Goal: Task Accomplishment & Management: Complete application form

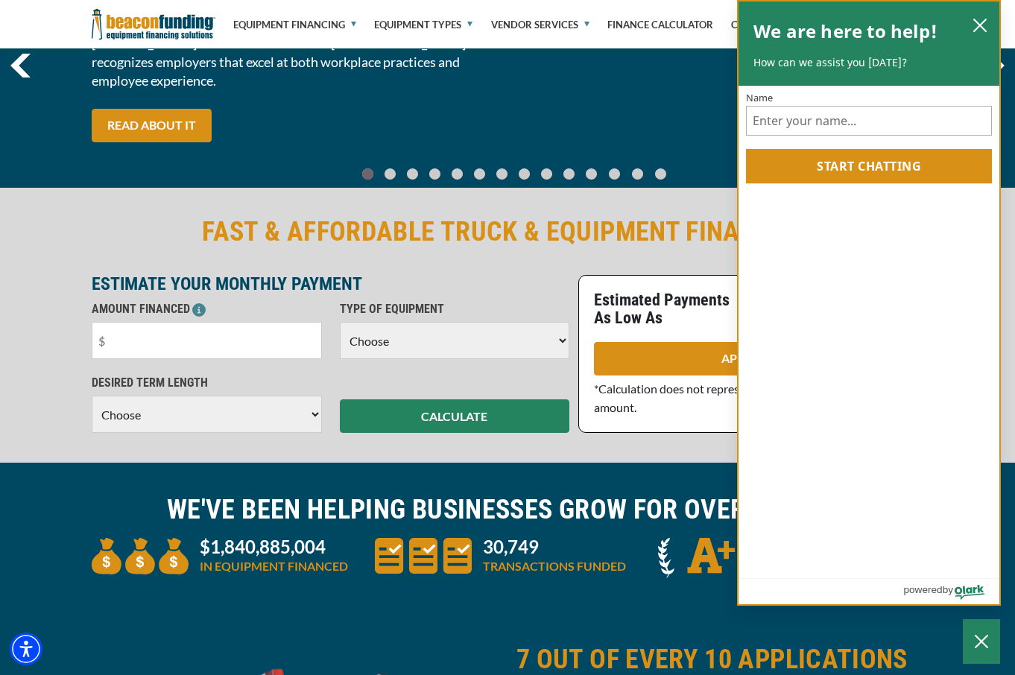
click at [965, 22] on div "We are here to help! How can we assist you today?" at bounding box center [869, 43] width 231 height 54
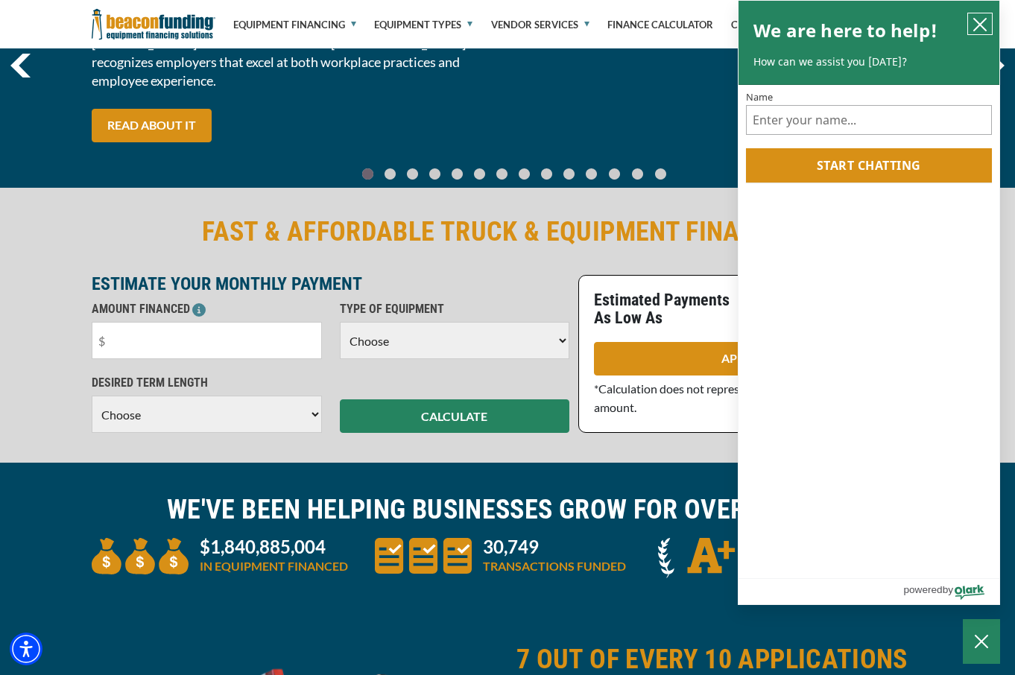
click at [979, 22] on icon "close chatbox" at bounding box center [980, 25] width 12 height 12
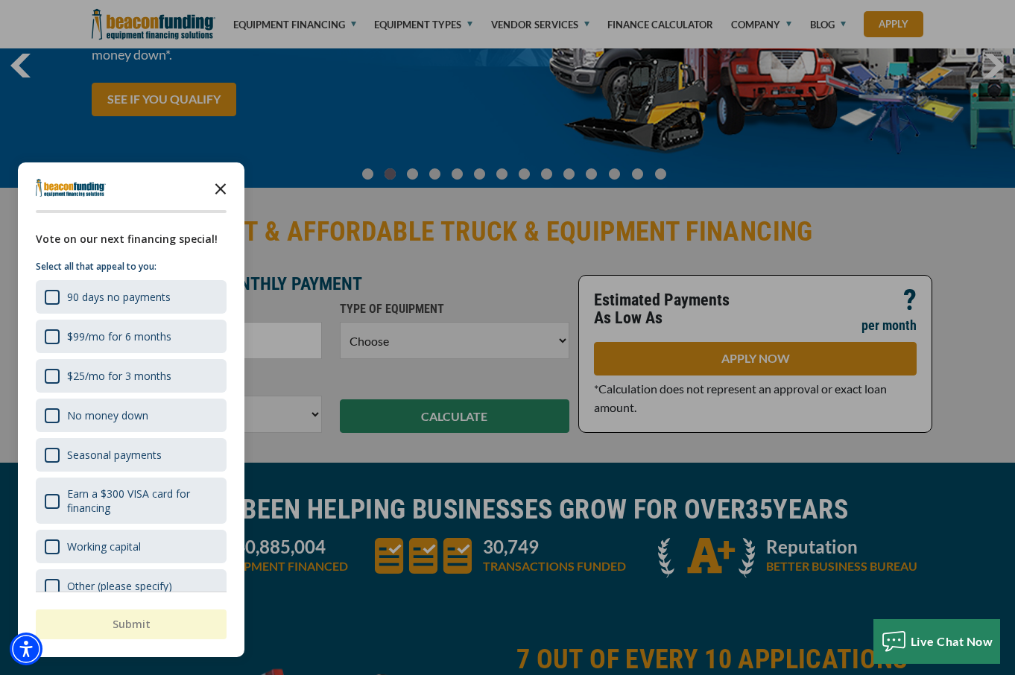
click at [222, 185] on icon "Close the survey" at bounding box center [221, 188] width 30 height 30
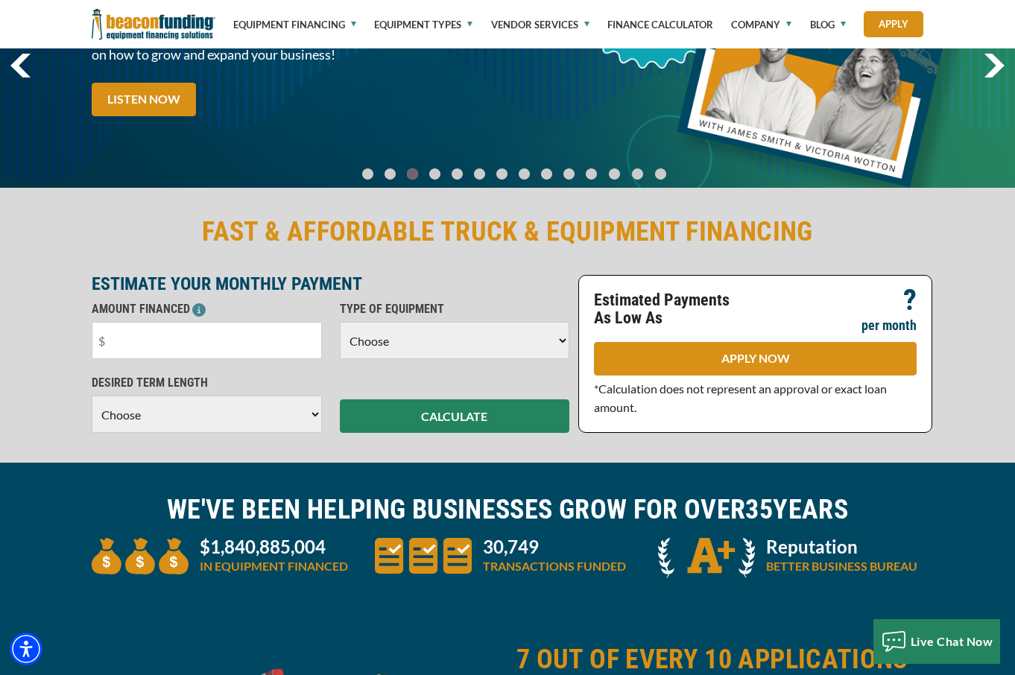
select select "60"
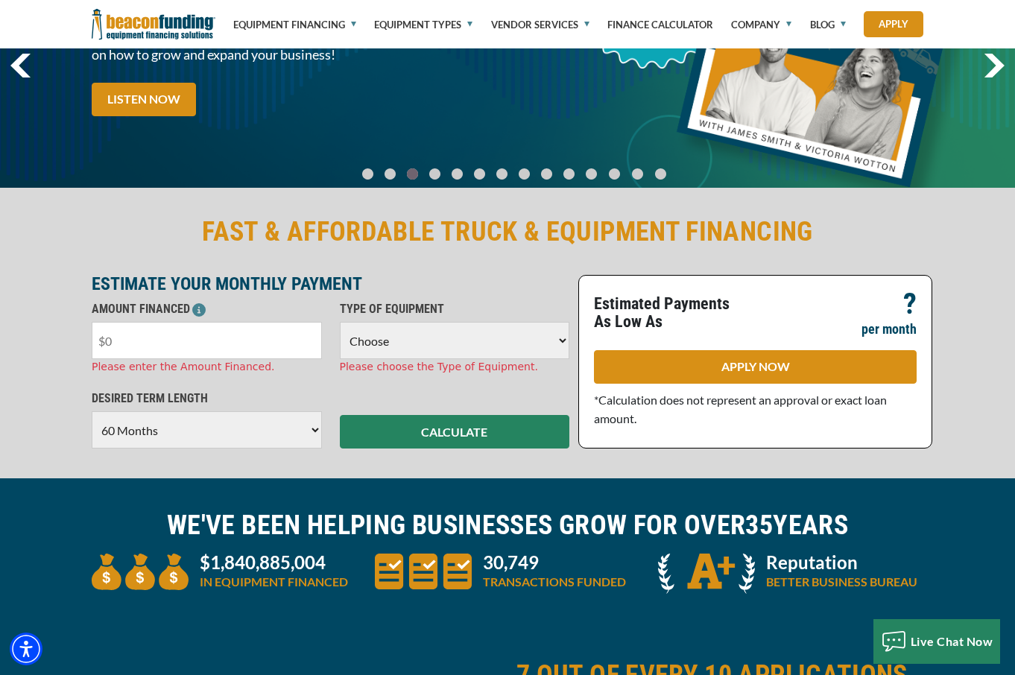
drag, startPoint x: 163, startPoint y: 342, endPoint x: 79, endPoint y: 328, distance: 84.7
click at [79, 328] on div "FAST & AFFORDABLE TRUCK & EQUIPMENT FINANCING ESTIMATE YOUR MONTHLY PAYMENT AMO…" at bounding box center [507, 332] width 1015 height 294
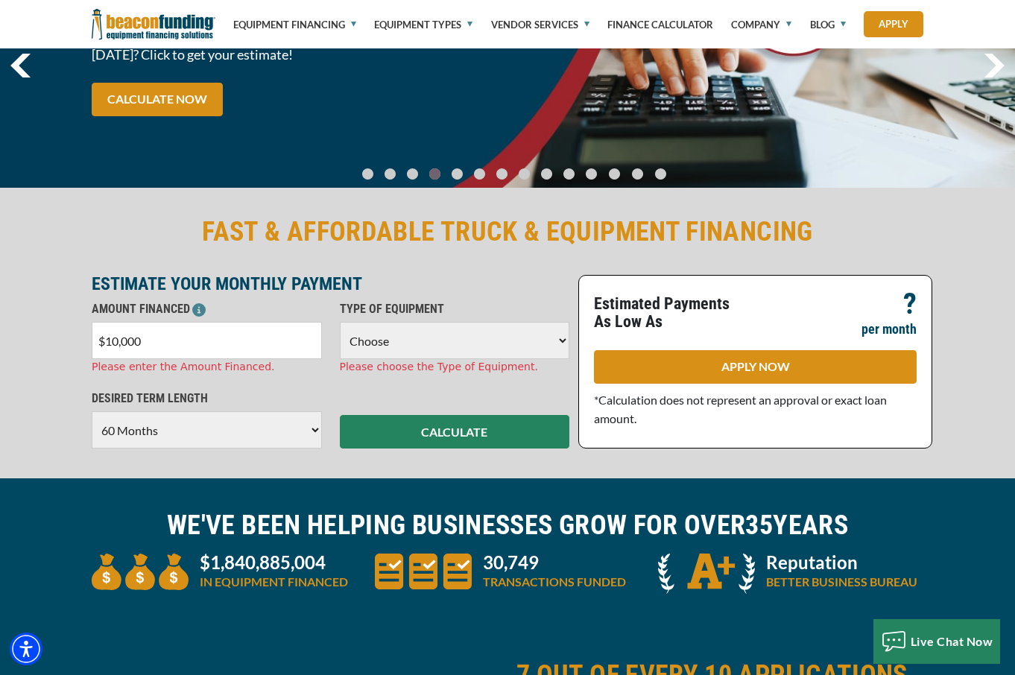
type input "$100,000"
select select "5"
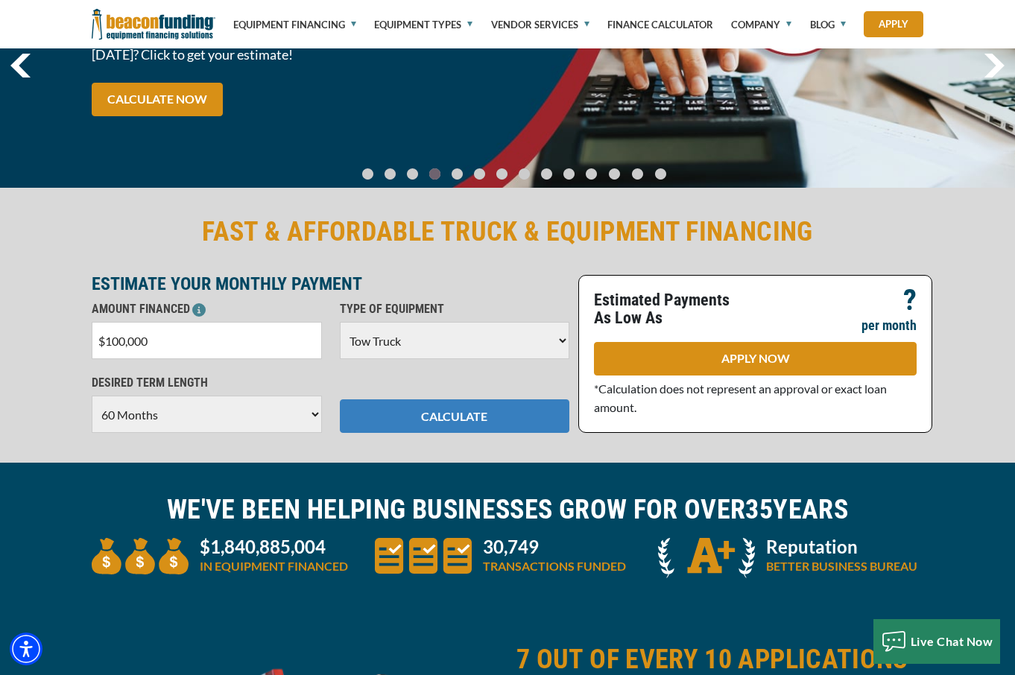
click at [508, 423] on button "CALCULATE" at bounding box center [455, 417] width 230 height 34
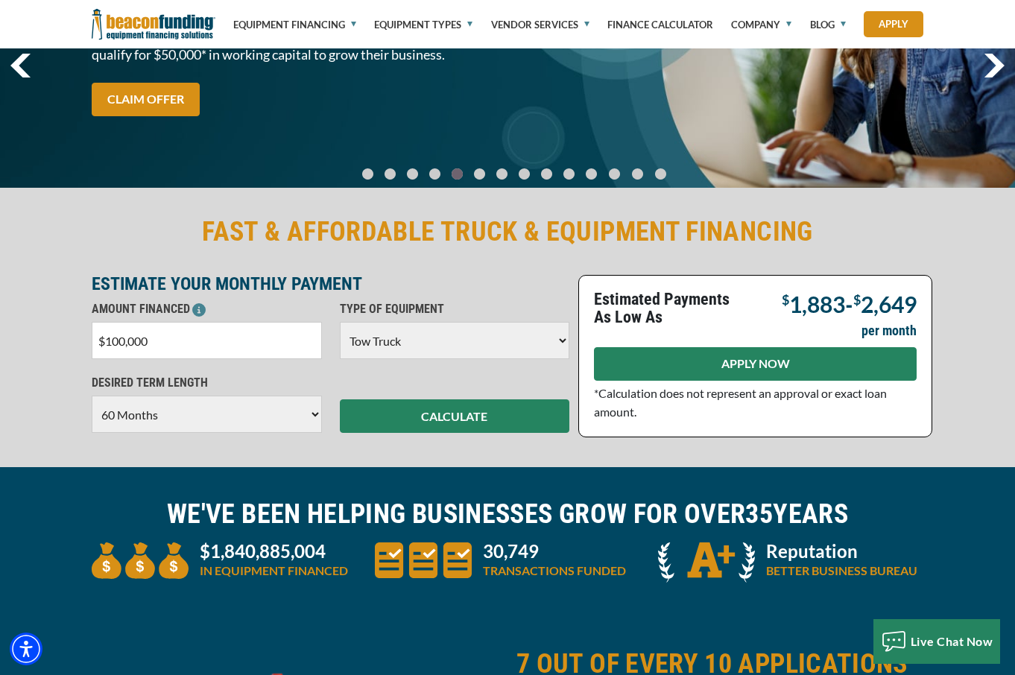
click at [688, 359] on link "APPLY NOW" at bounding box center [755, 364] width 323 height 34
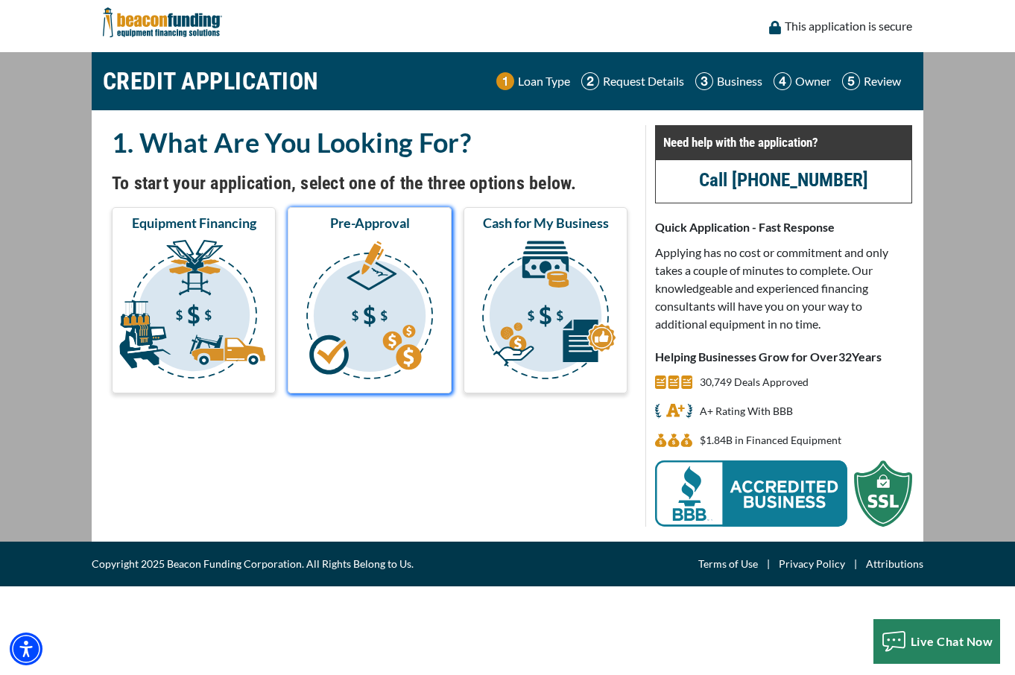
click at [412, 260] on img "submit" at bounding box center [370, 312] width 158 height 149
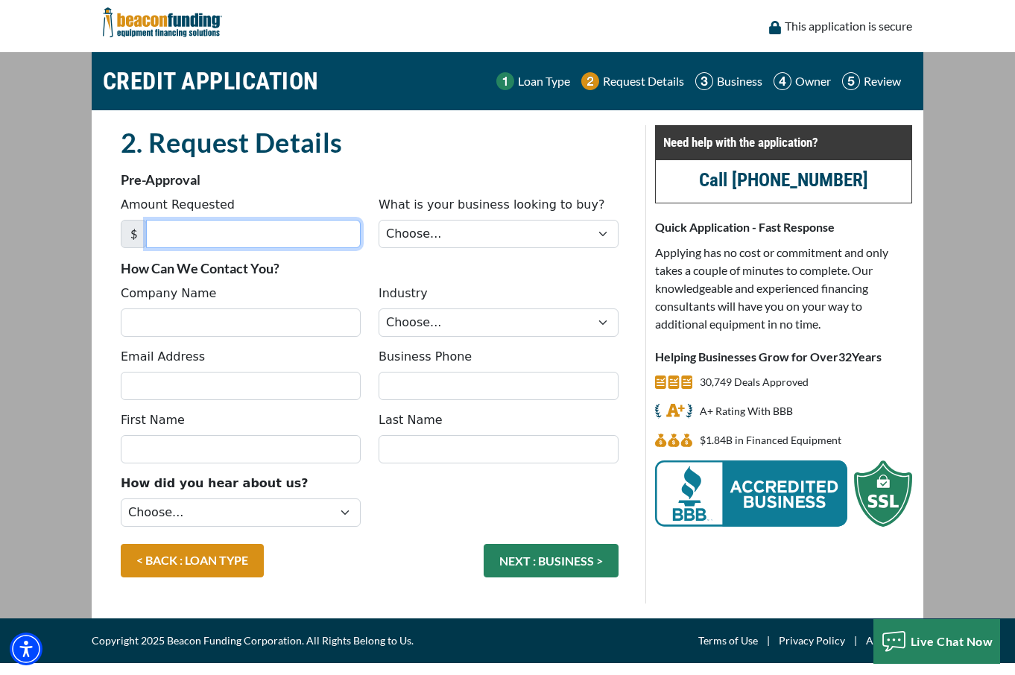
click at [272, 228] on input "Amount Requested" at bounding box center [253, 234] width 215 height 28
type input "100,000"
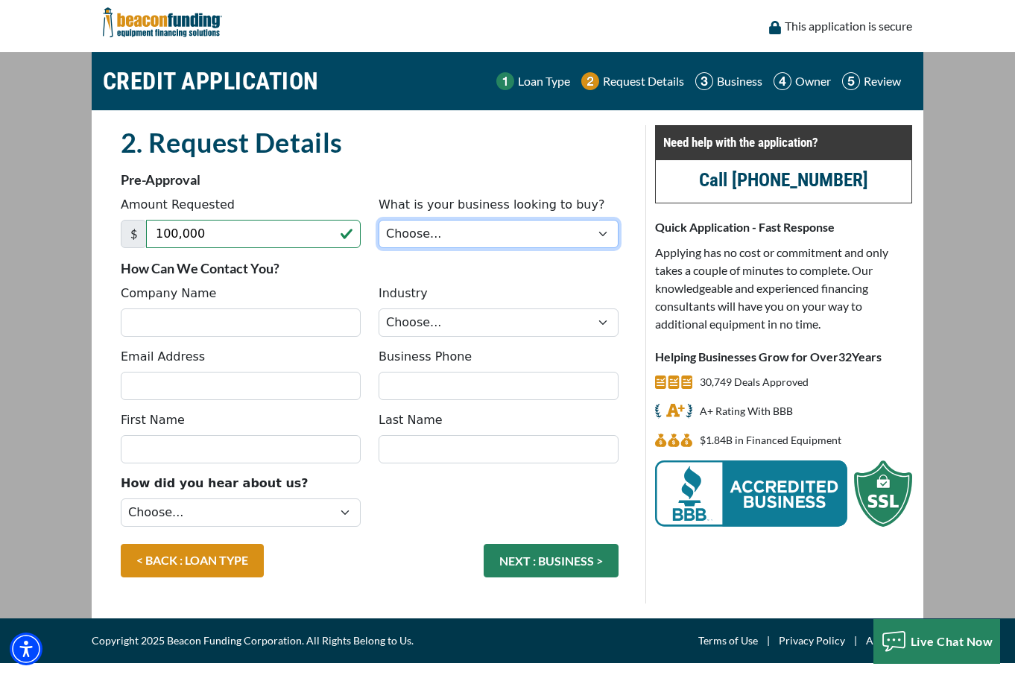
select select "5"
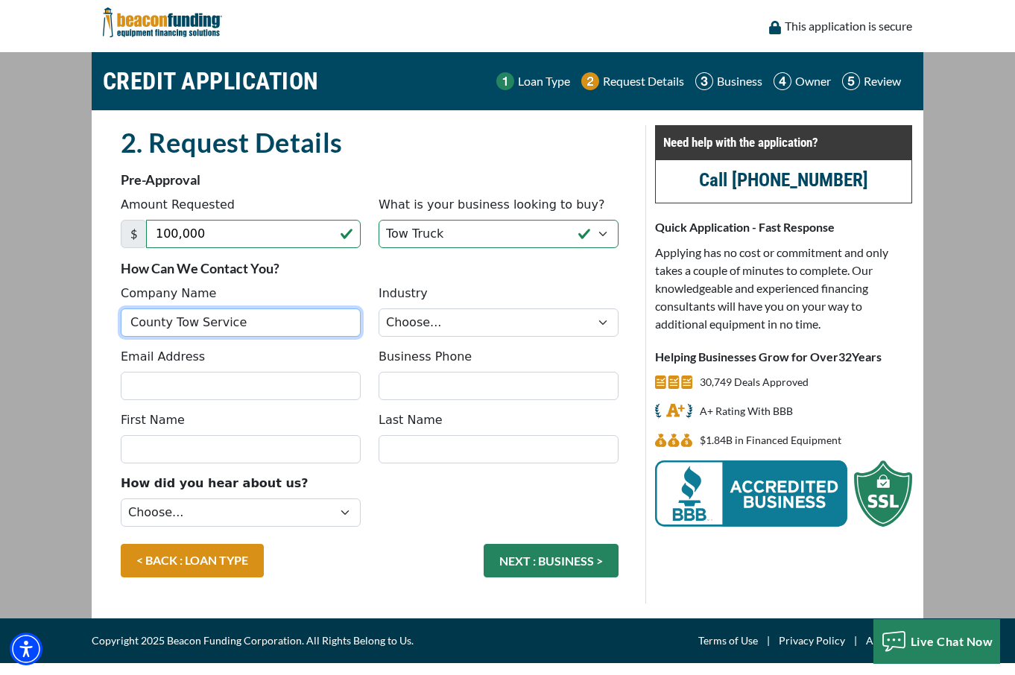
type input "County Tow Service"
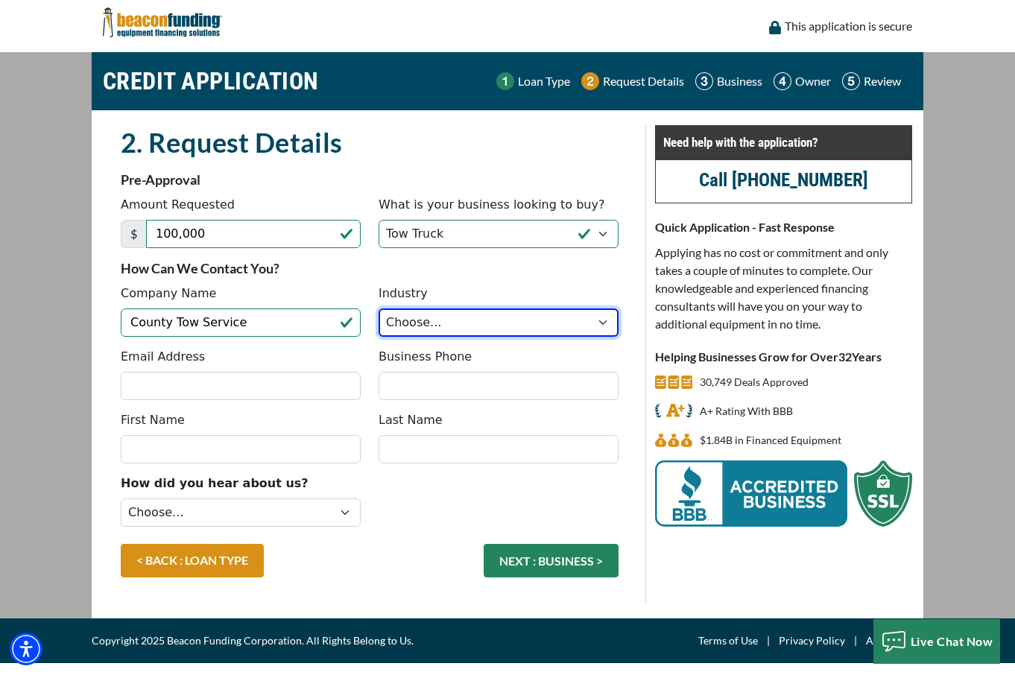
select select "1"
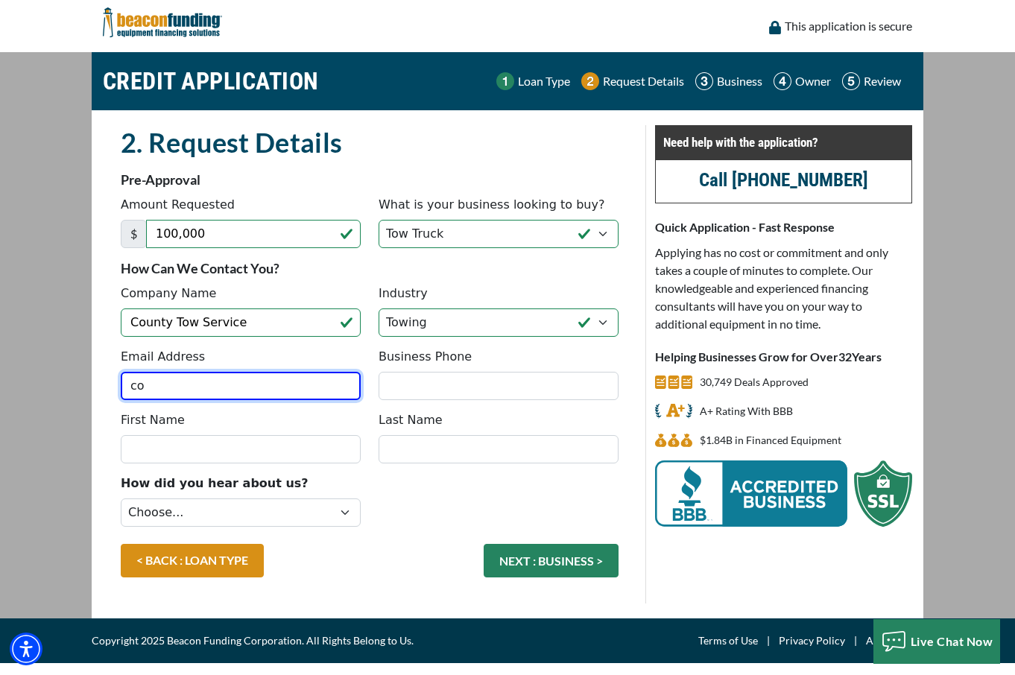
type input "c"
type input "greg@countytowservice.com"
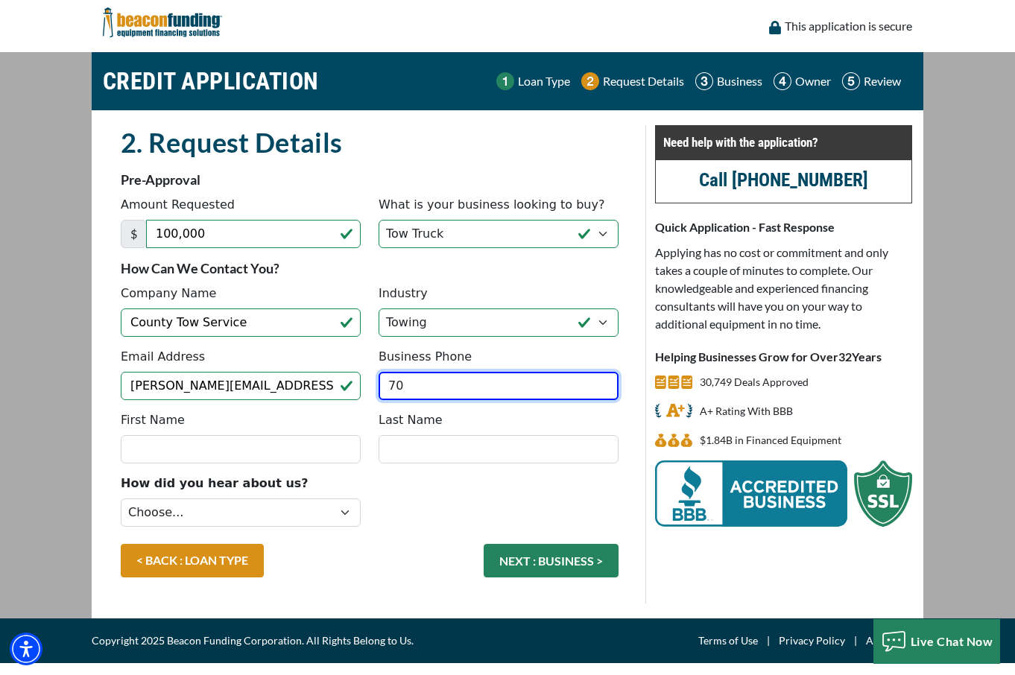
type input "7"
type input "(602) 757-2000"
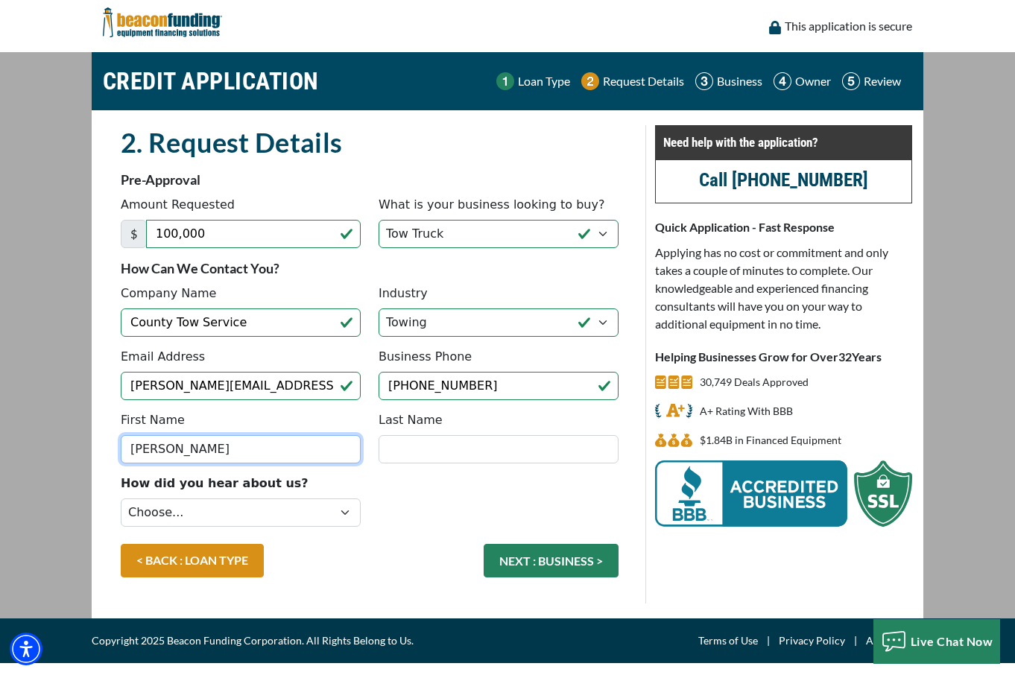
type input "Gregory"
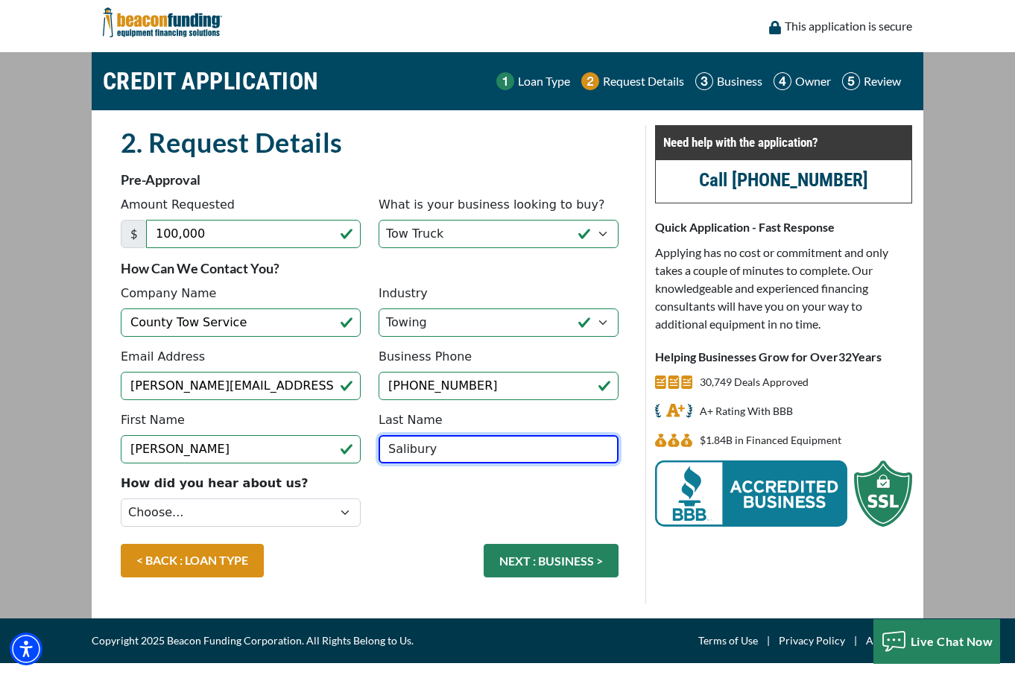
type input "Salibury"
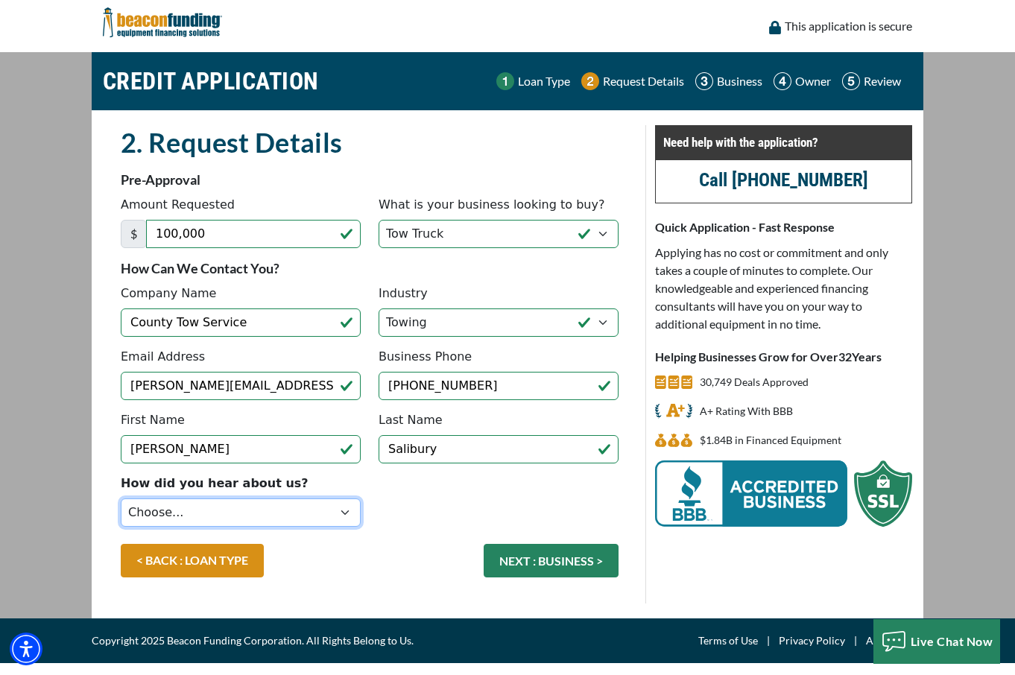
select select "13"
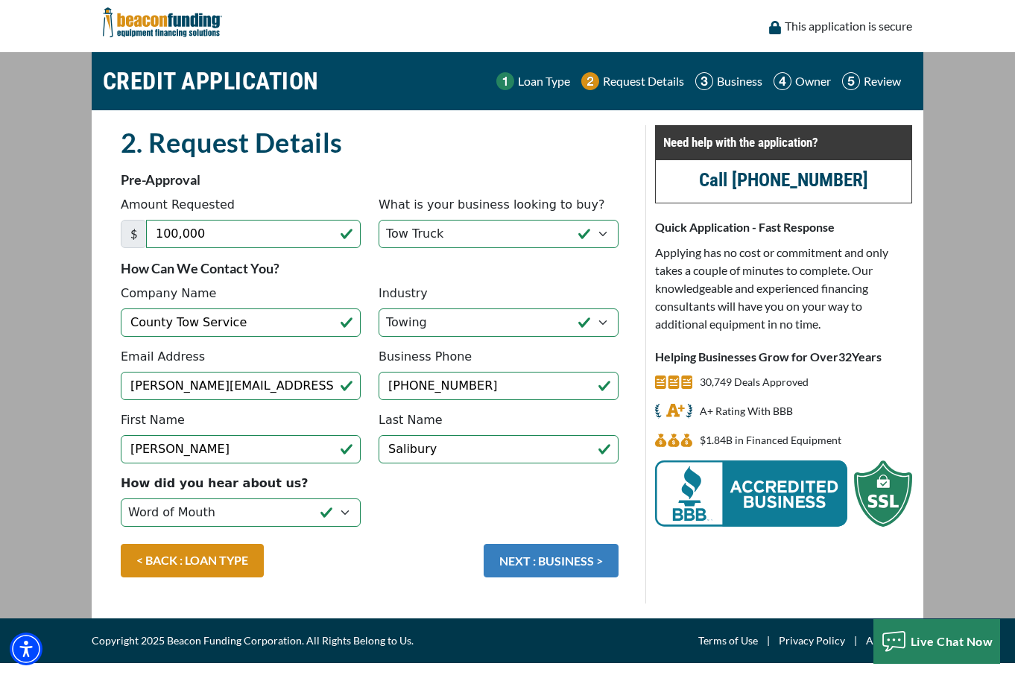
click at [558, 563] on button "NEXT : BUSINESS >" at bounding box center [551, 561] width 135 height 34
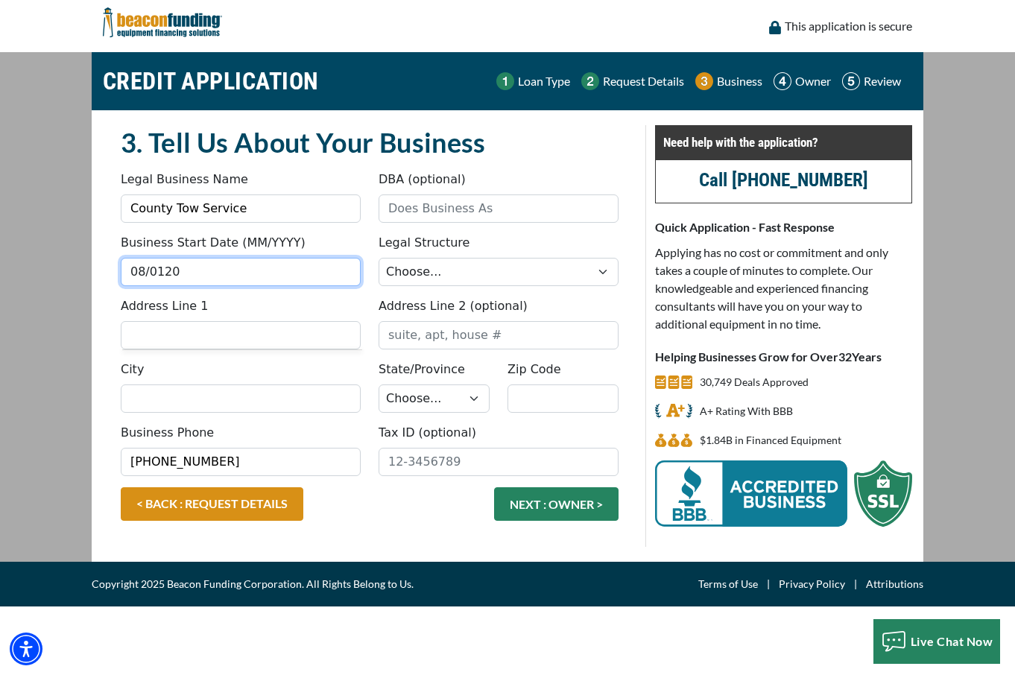
click at [163, 274] on input "08/0120" at bounding box center [241, 272] width 240 height 28
drag, startPoint x: 184, startPoint y: 273, endPoint x: 12, endPoint y: 269, distance: 172.3
click at [12, 269] on main "CREDIT APPLICATION Loan Type Request Details Business Owner Review" at bounding box center [507, 307] width 1015 height 510
type input "08/2025"
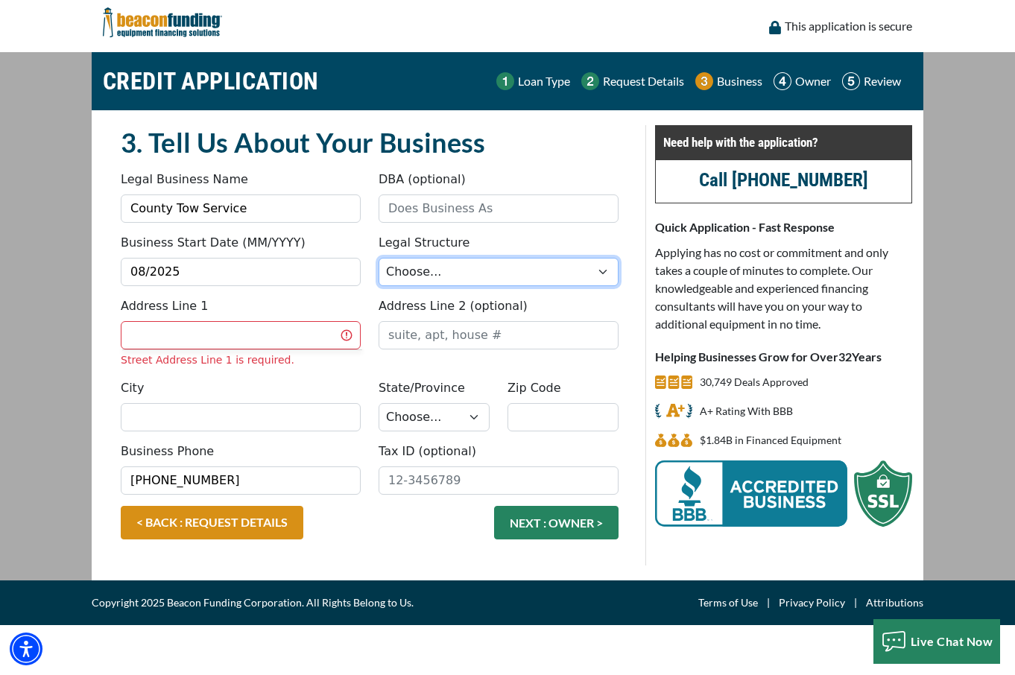
select select "2"
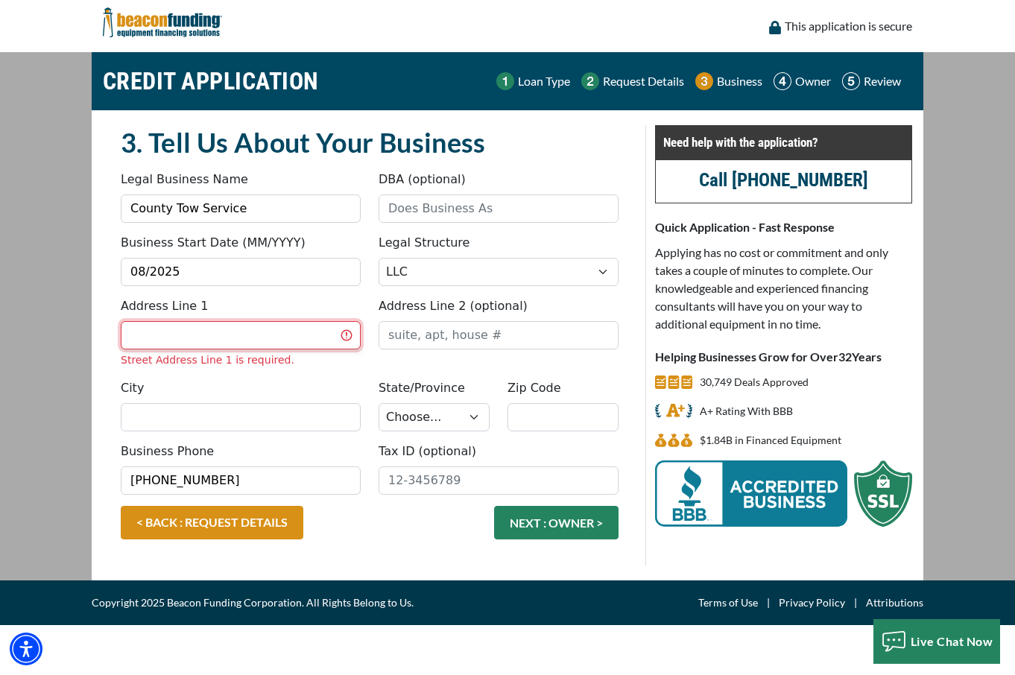
click at [221, 336] on input "Address Line 1" at bounding box center [241, 335] width 240 height 28
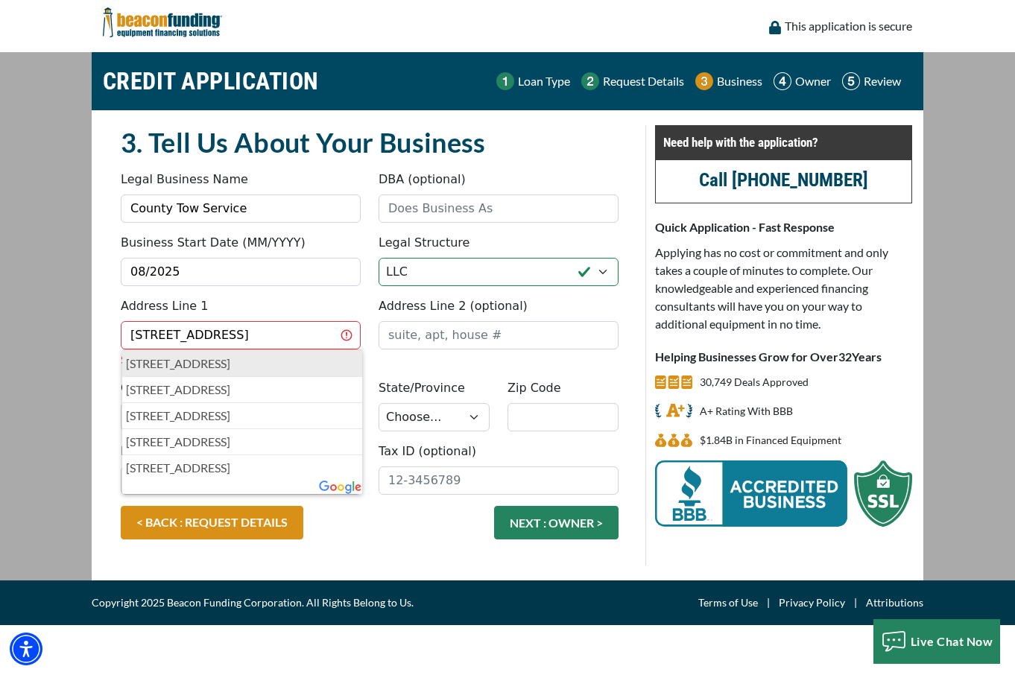
click at [248, 359] on p "9632 North 34th Lane, Phoenix, AZ, USA" at bounding box center [242, 364] width 233 height 18
type input "9632 North 34th Lane"
type input "Phoenix"
select select "4"
type input "85051"
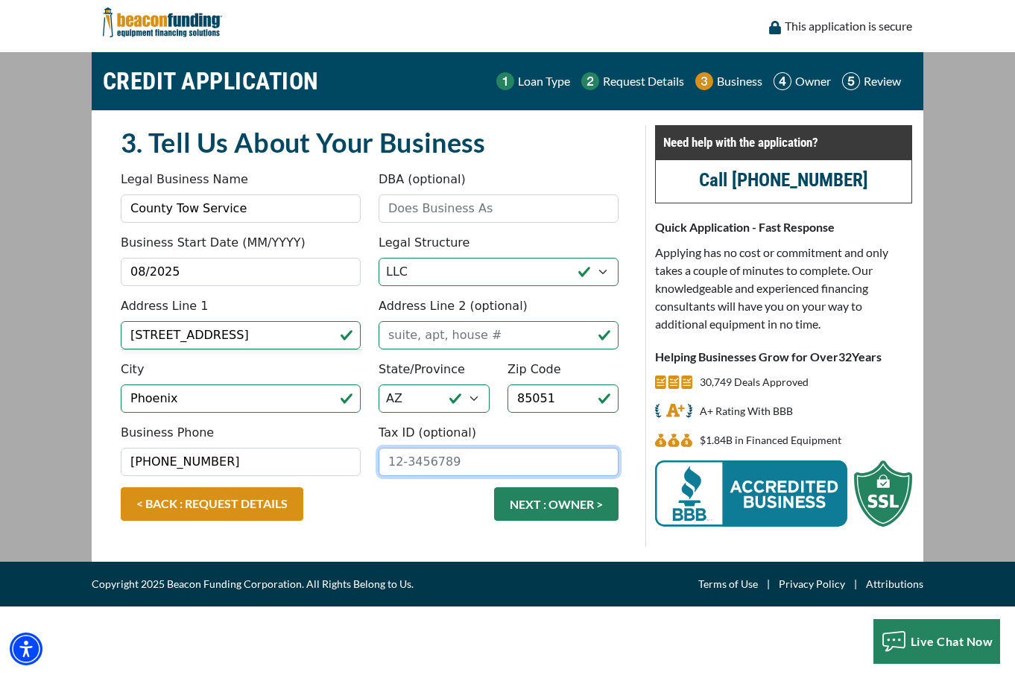
click at [415, 456] on input "Tax ID (optional)" at bounding box center [499, 462] width 240 height 28
type input "39-3818937"
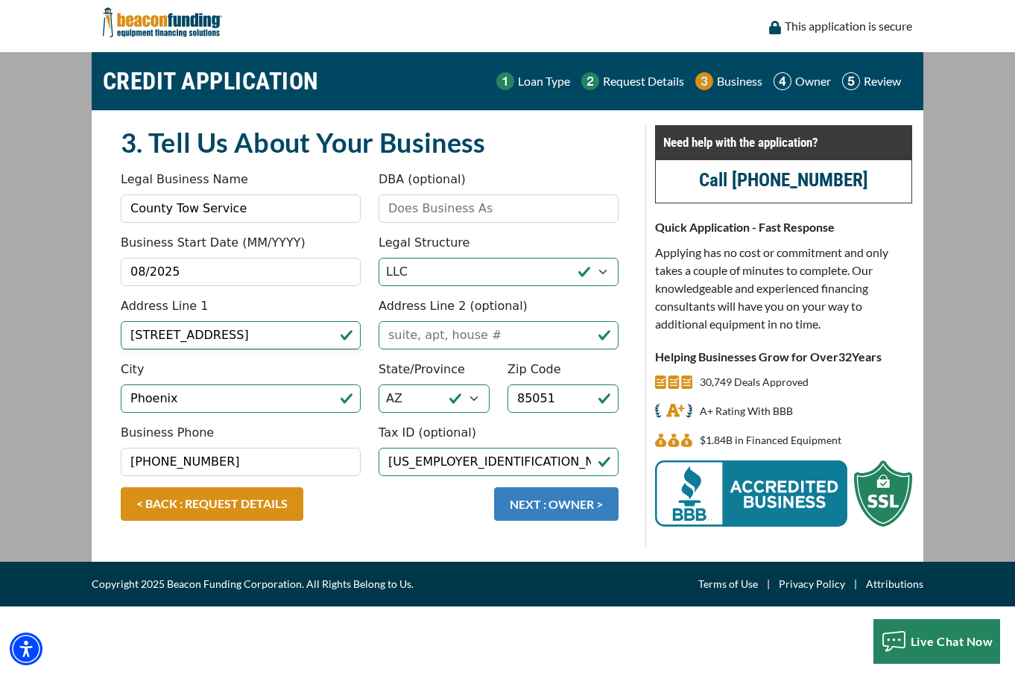
click at [528, 494] on button "NEXT : OWNER >" at bounding box center [556, 505] width 125 height 34
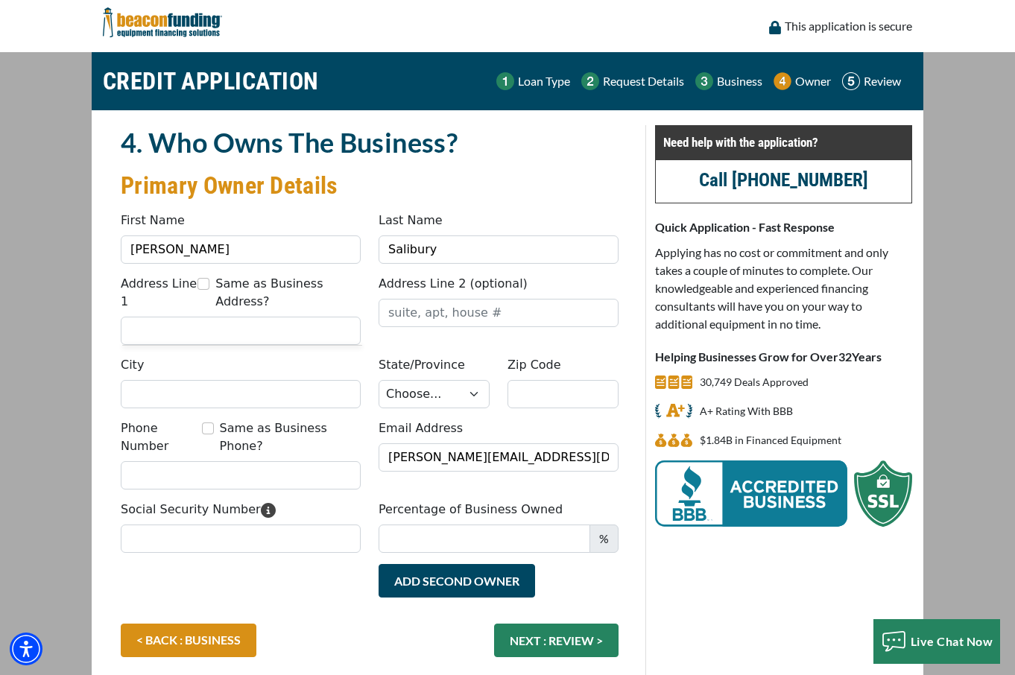
click at [204, 286] on input "Same as Business Address?" at bounding box center [204, 284] width 12 height 12
checkbox input "true"
type input "[STREET_ADDRESS]"
type input "Phoenix"
select select "4"
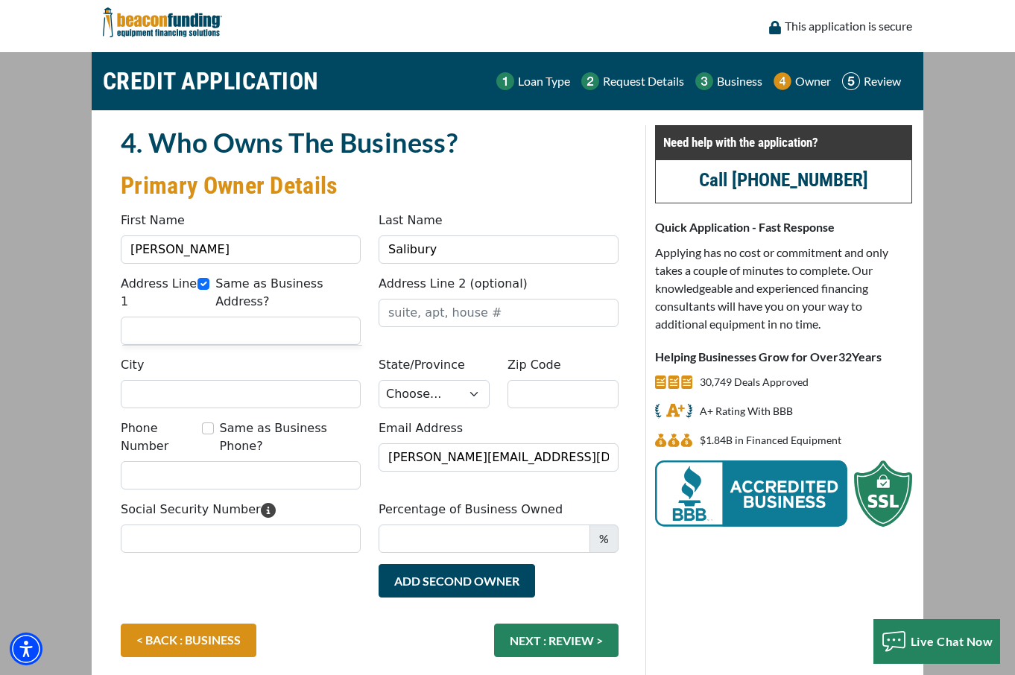
type input "85051"
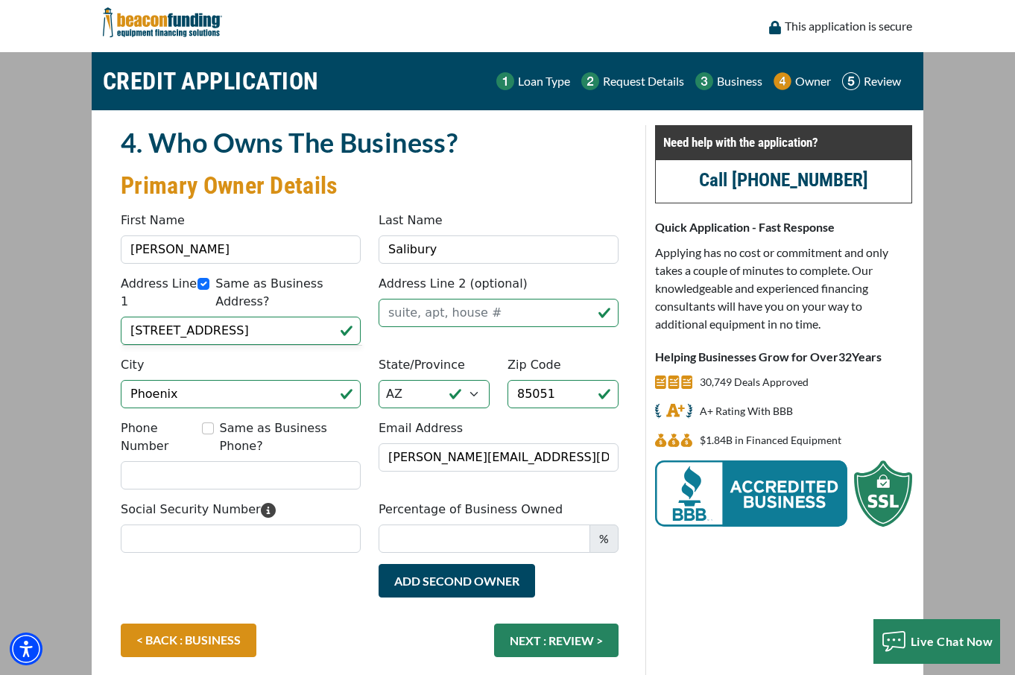
click at [211, 428] on input "Same as Business Phone?" at bounding box center [208, 429] width 12 height 12
checkbox input "true"
type input "[PHONE_NUMBER]"
click at [211, 428] on input "Same as Business Phone?" at bounding box center [208, 429] width 12 height 12
checkbox input "false"
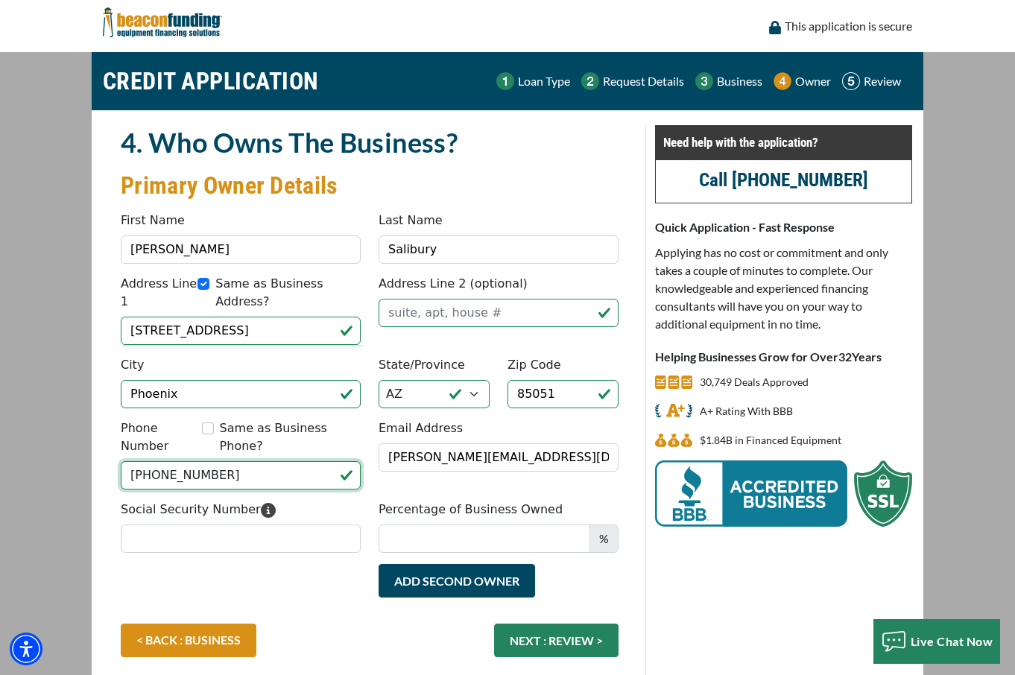
drag, startPoint x: 233, startPoint y: 461, endPoint x: -43, endPoint y: 432, distance: 277.5
type input "(707) 396-0874"
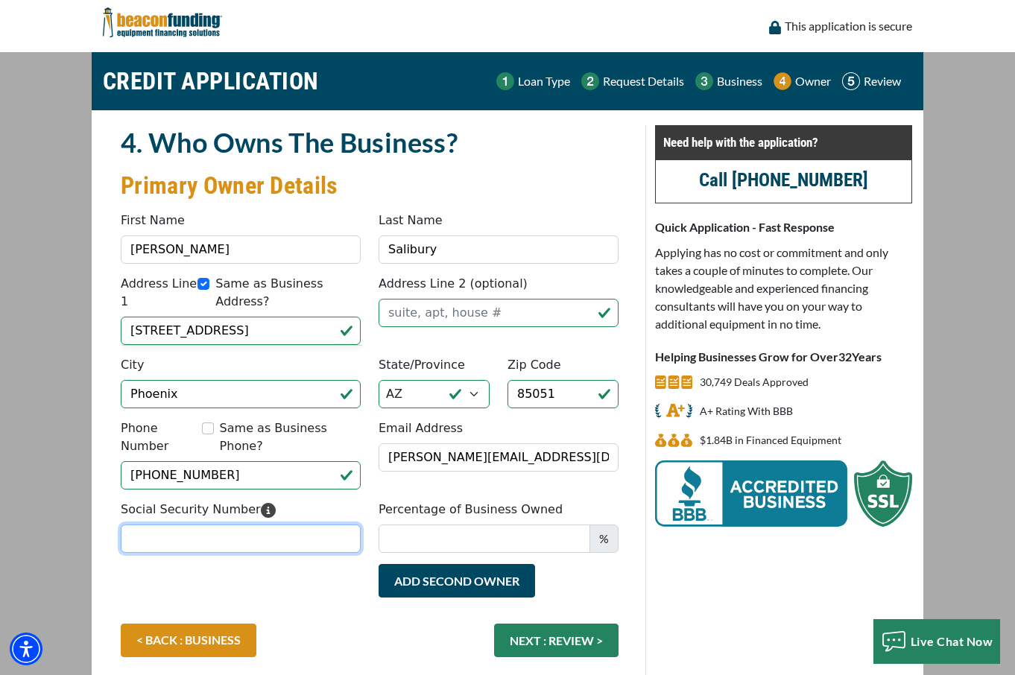
click at [160, 525] on input "Social Security Number" at bounding box center [241, 539] width 240 height 28
type input "545-89-4008"
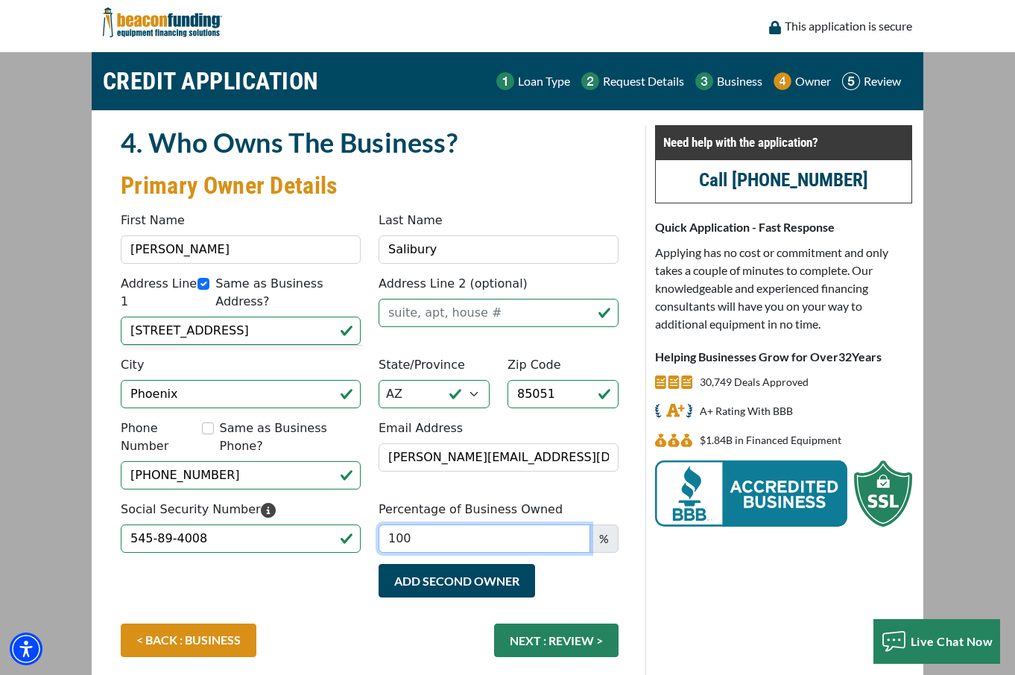
type input "100"
click at [419, 593] on div "Add Second Owner Remove Second Owner" at bounding box center [499, 588] width 258 height 48
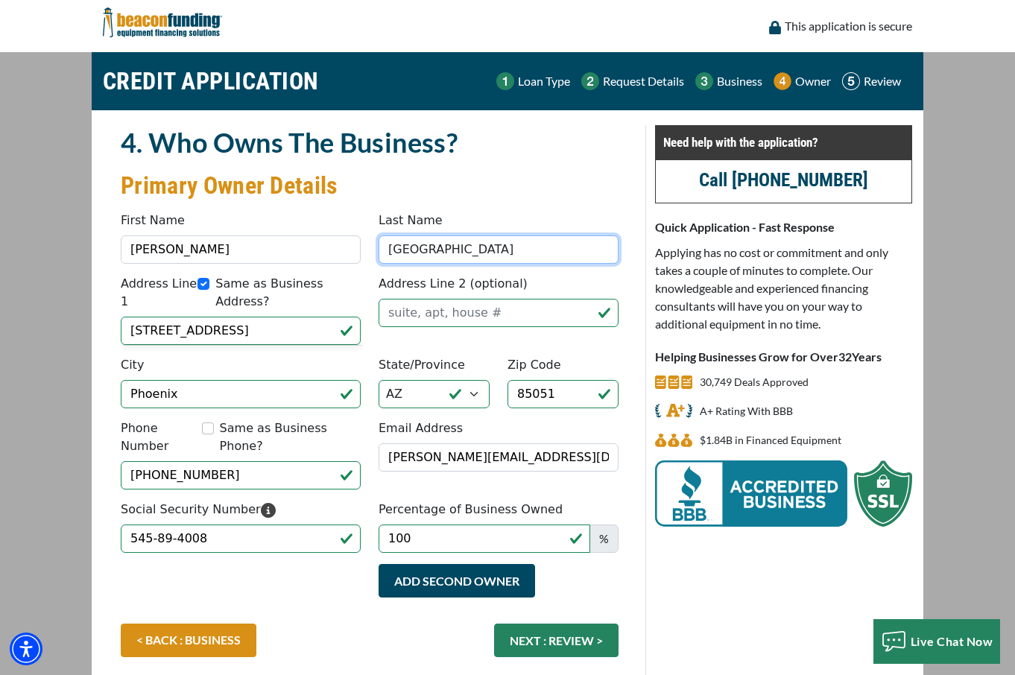
type input "[GEOGRAPHIC_DATA]"
click at [619, 574] on div "Add Second Owner Remove Second Owner" at bounding box center [499, 588] width 258 height 48
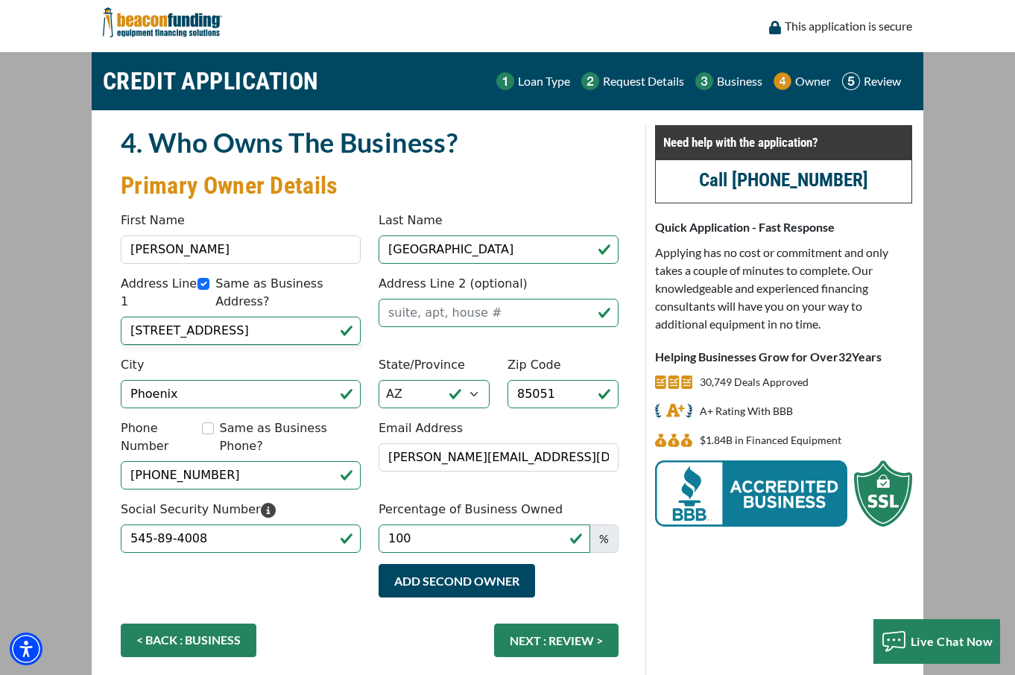
click at [153, 624] on link "< BACK : BUSINESS" at bounding box center [189, 641] width 136 height 34
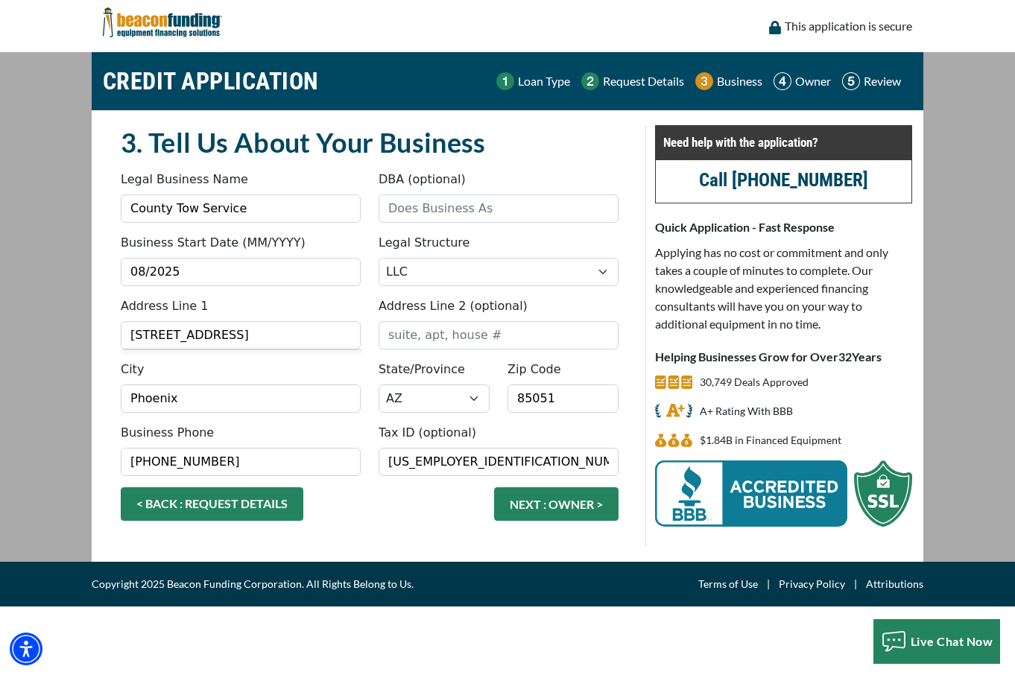
click at [220, 507] on link "< BACK : REQUEST DETAILS" at bounding box center [212, 505] width 183 height 34
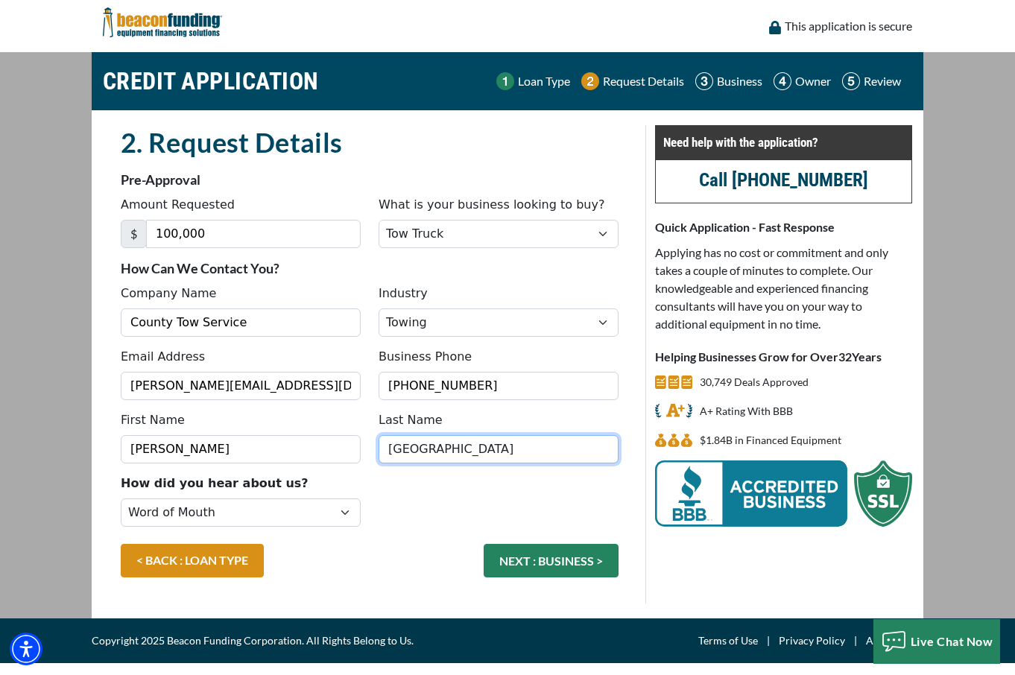
type input "Salisbury"
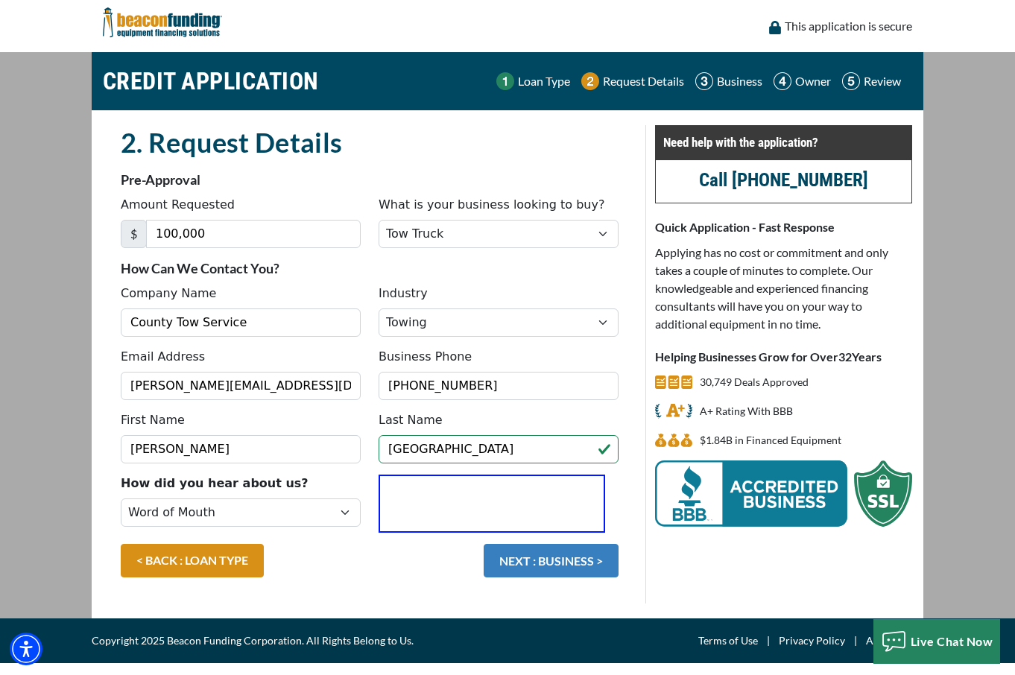
click at [591, 564] on button "NEXT : BUSINESS >" at bounding box center [551, 561] width 135 height 34
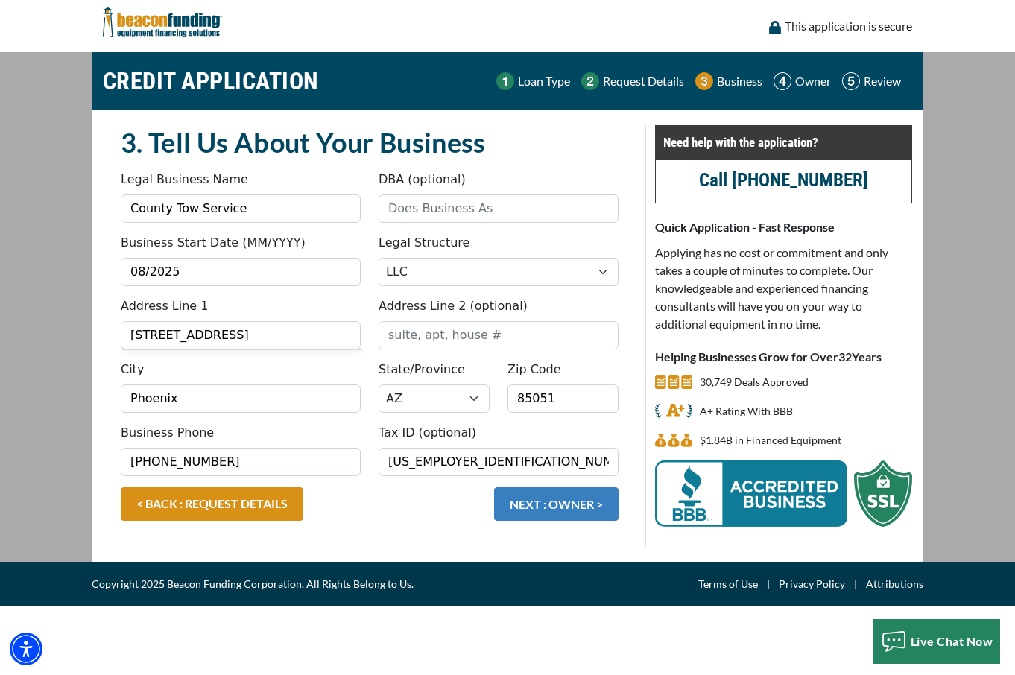
click at [582, 508] on button "NEXT : OWNER >" at bounding box center [556, 505] width 125 height 34
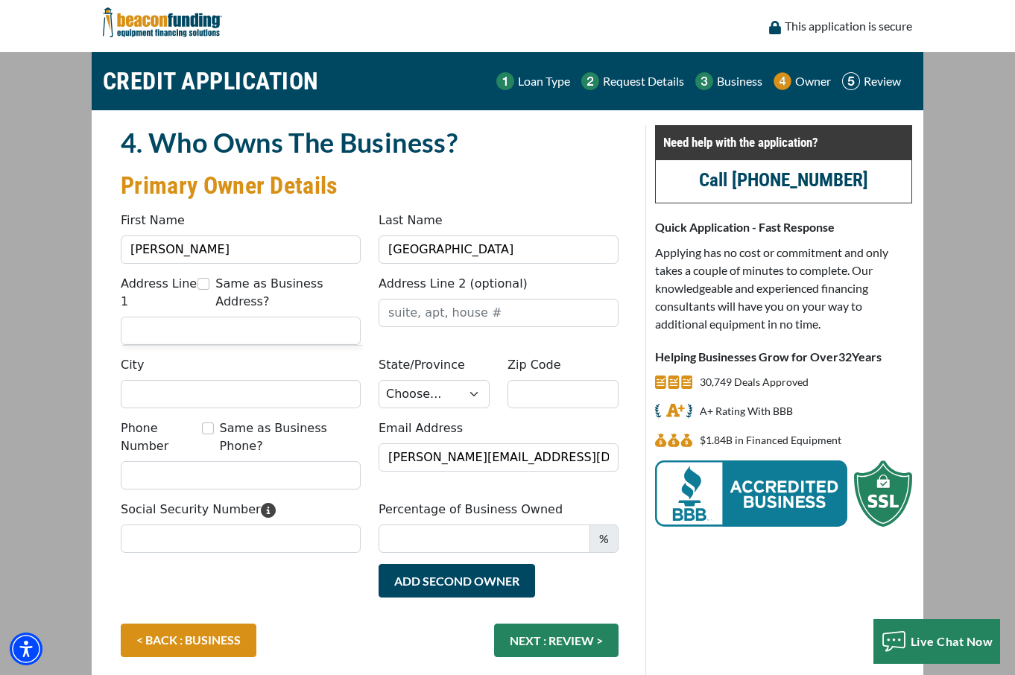
click at [198, 281] on input "Same as Business Address?" at bounding box center [204, 284] width 12 height 12
checkbox input "true"
type input "9632 North 34th Lane"
type input "Phoenix"
select select "4"
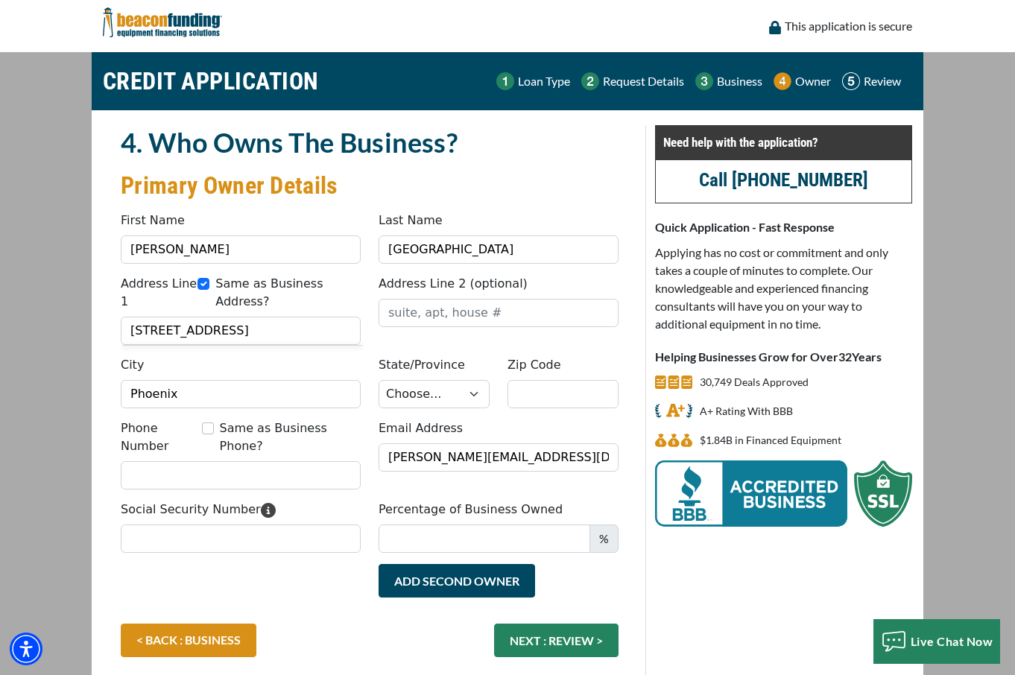
type input "85051"
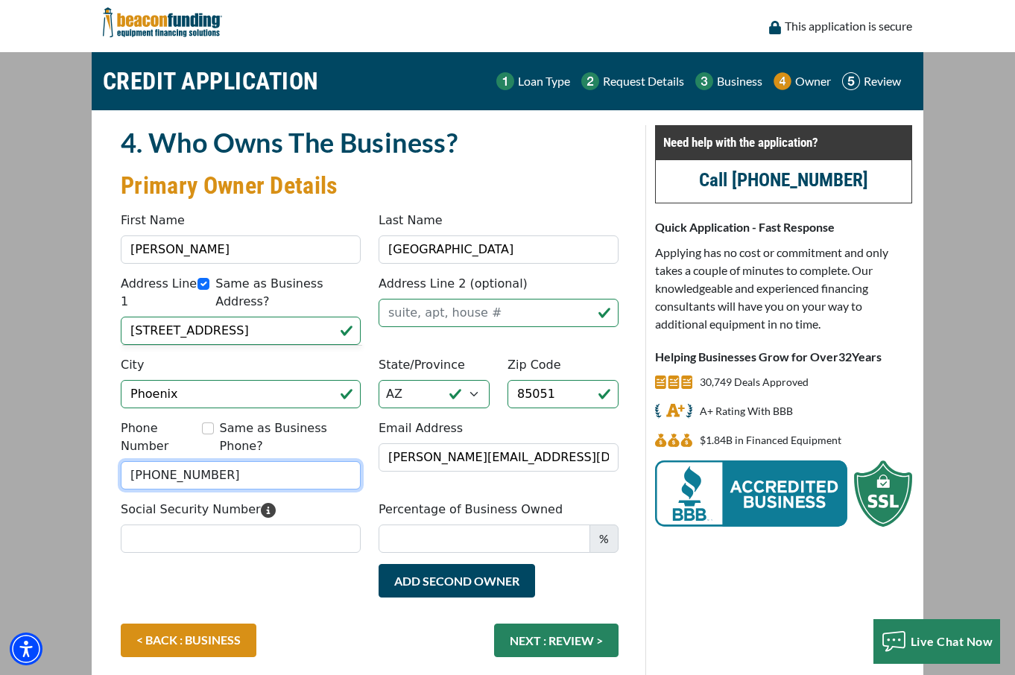
type input "(707) 396-0874"
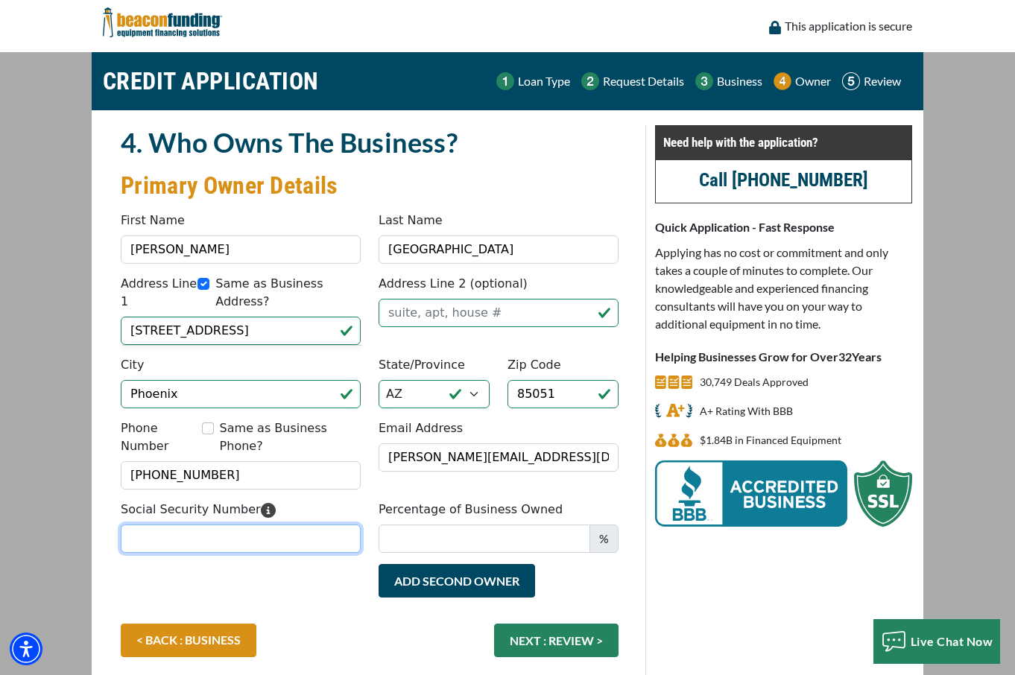
click at [238, 525] on input "Social Security Number" at bounding box center [241, 539] width 240 height 28
type input "545-89-4008"
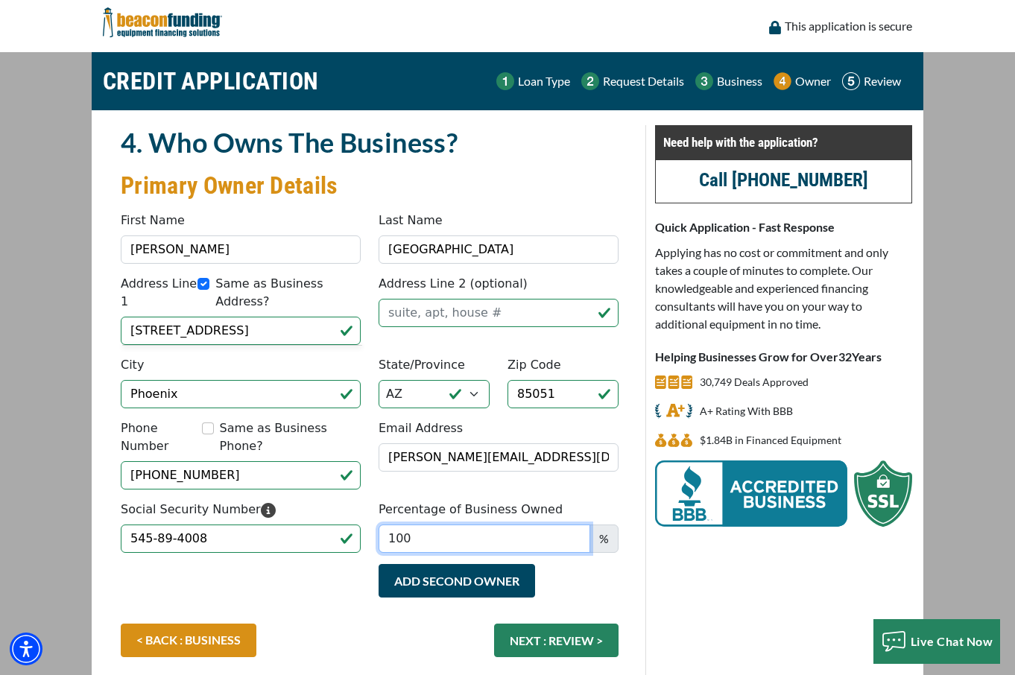
type input "100"
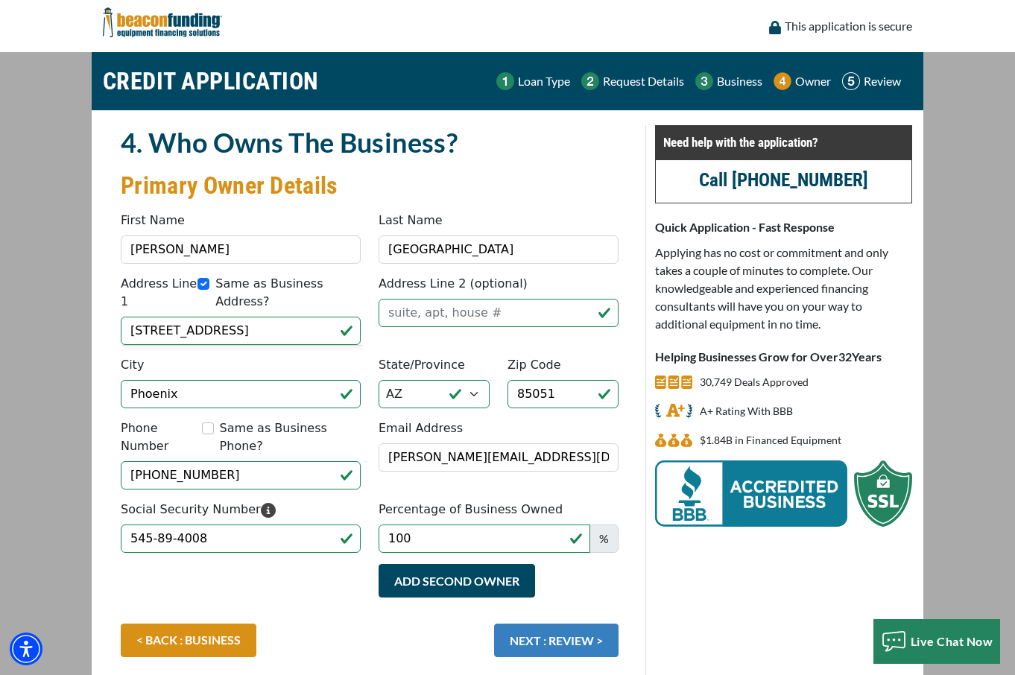
drag, startPoint x: 394, startPoint y: 638, endPoint x: 557, endPoint y: 630, distance: 163.5
click at [394, 637] on div "< BACK : BUSINESS NEXT : REVIEW >" at bounding box center [370, 648] width 516 height 48
click at [564, 627] on button "NEXT : REVIEW >" at bounding box center [556, 641] width 125 height 34
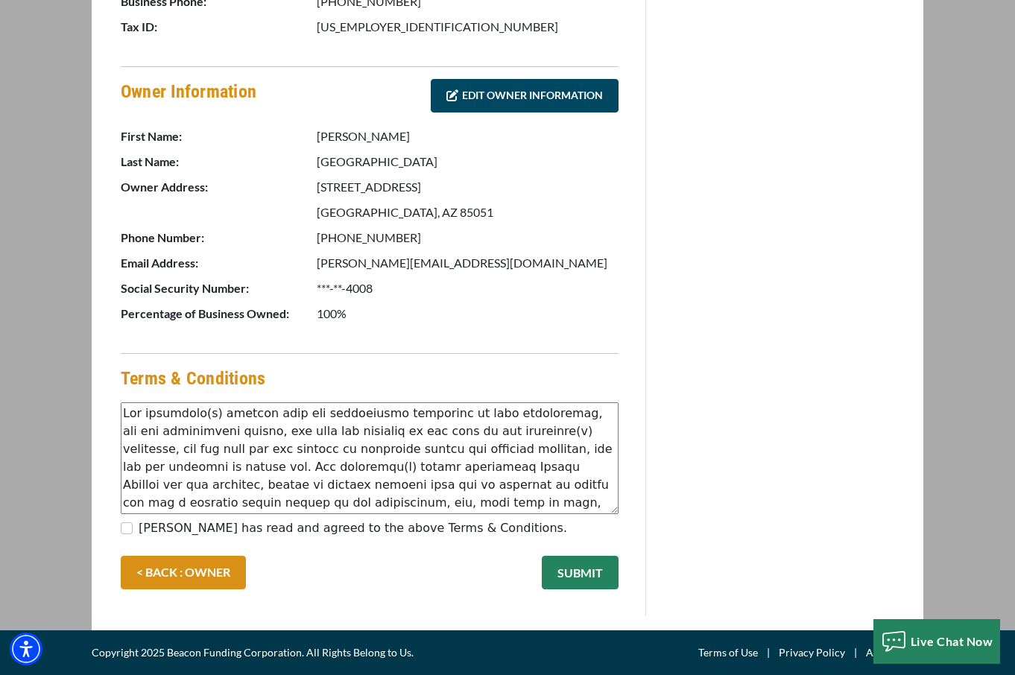
scroll to position [606, 0]
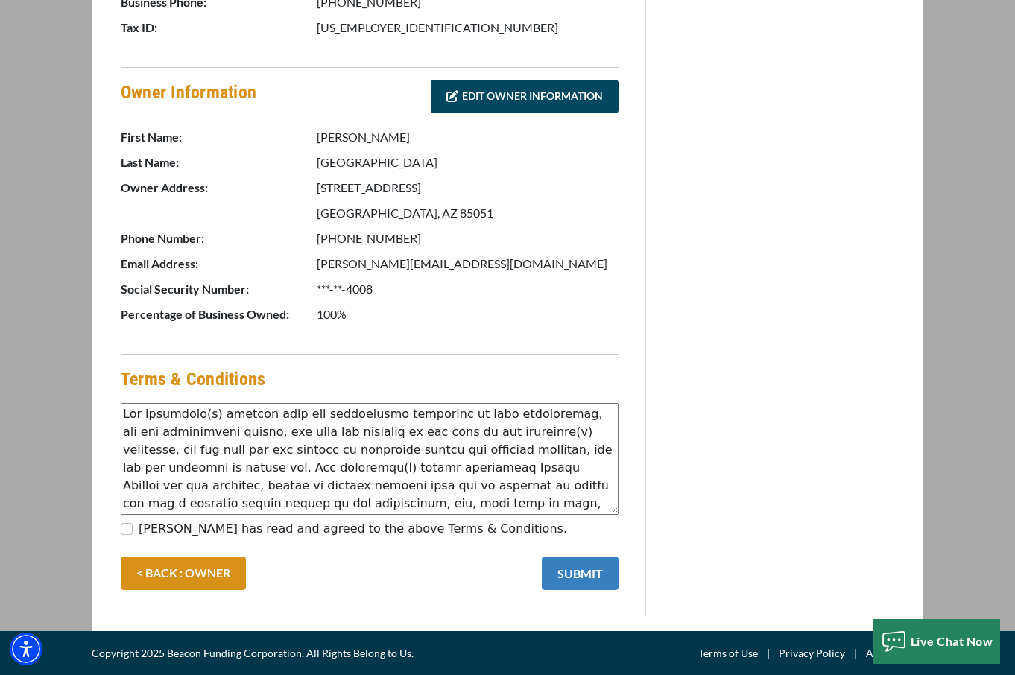
click at [593, 573] on button "SUBMIT" at bounding box center [580, 574] width 77 height 34
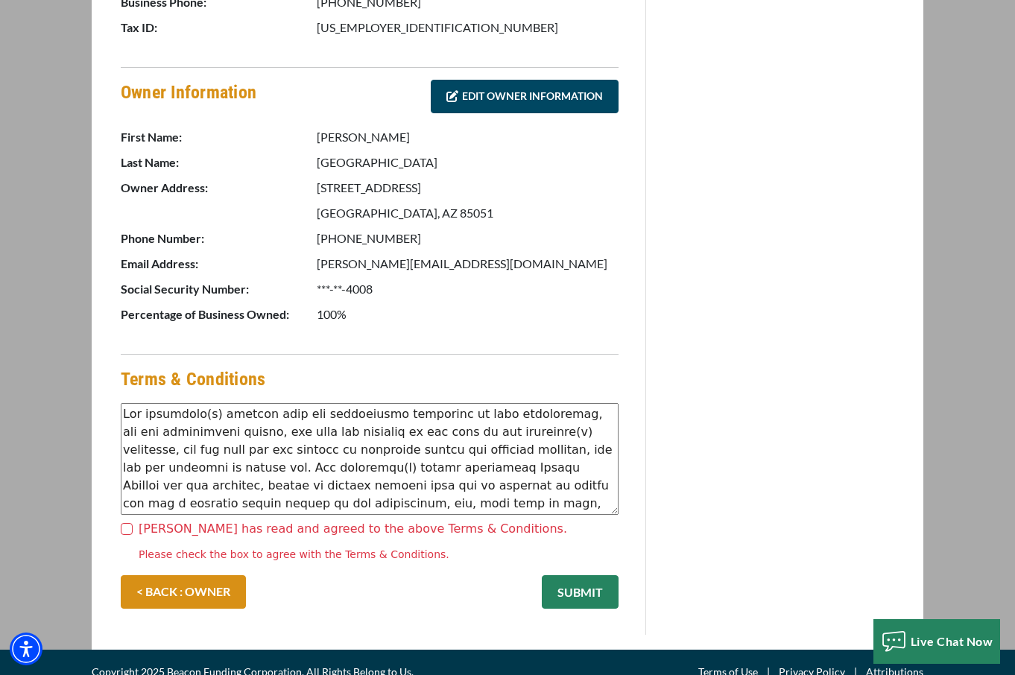
click at [374, 524] on label "Gregory Salisbury has read and agreed to the above Terms & Conditions." at bounding box center [353, 529] width 429 height 18
click at [133, 524] on input "Gregory Salisbury has read and agreed to the above Terms & Conditions." at bounding box center [127, 529] width 12 height 12
checkbox input "true"
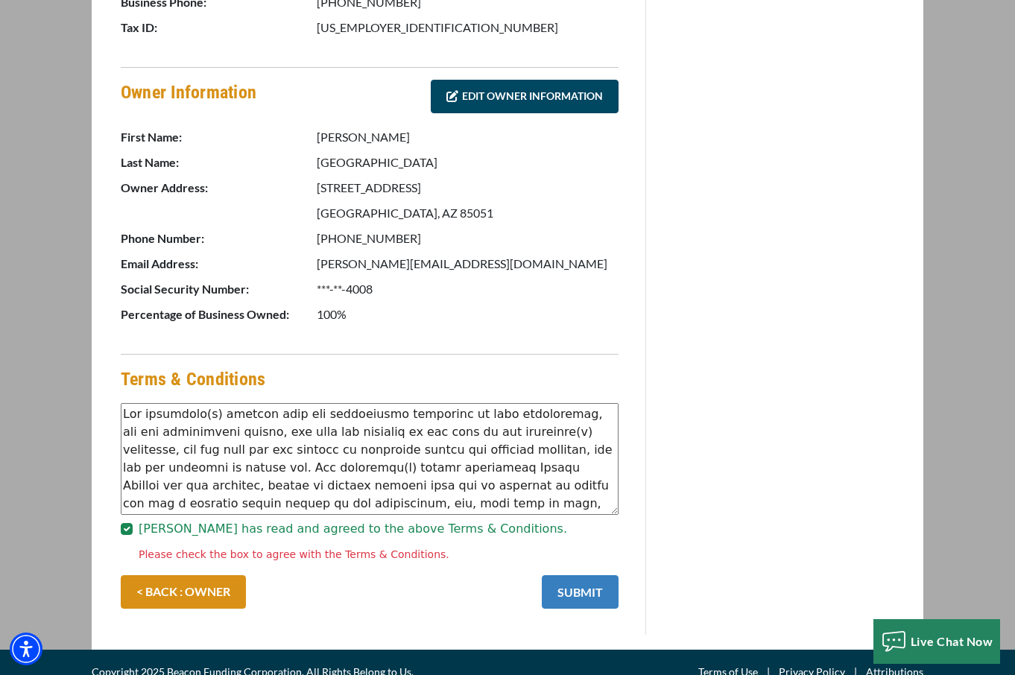
click at [560, 593] on button "SUBMIT" at bounding box center [580, 593] width 77 height 34
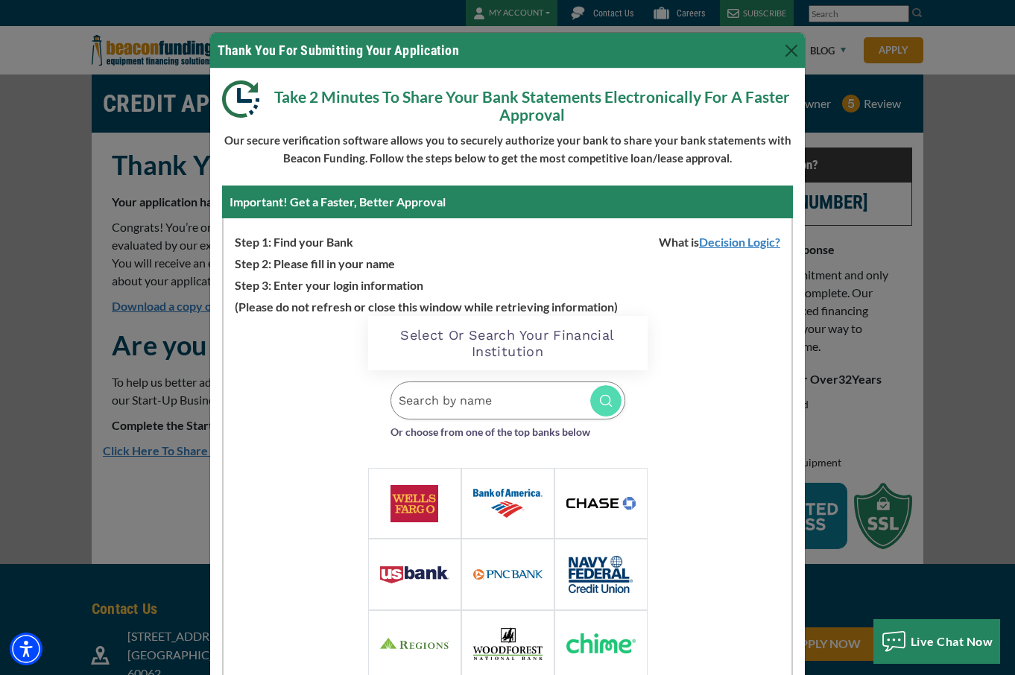
click at [413, 507] on img at bounding box center [415, 503] width 48 height 37
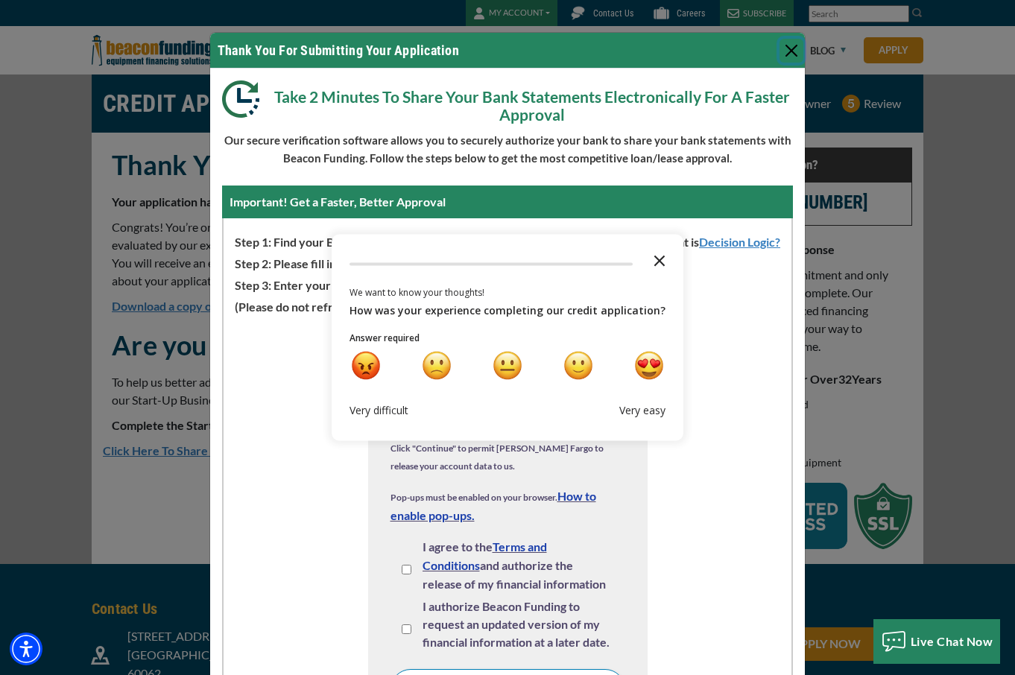
click at [652, 258] on icon "Close the survey" at bounding box center [660, 260] width 30 height 30
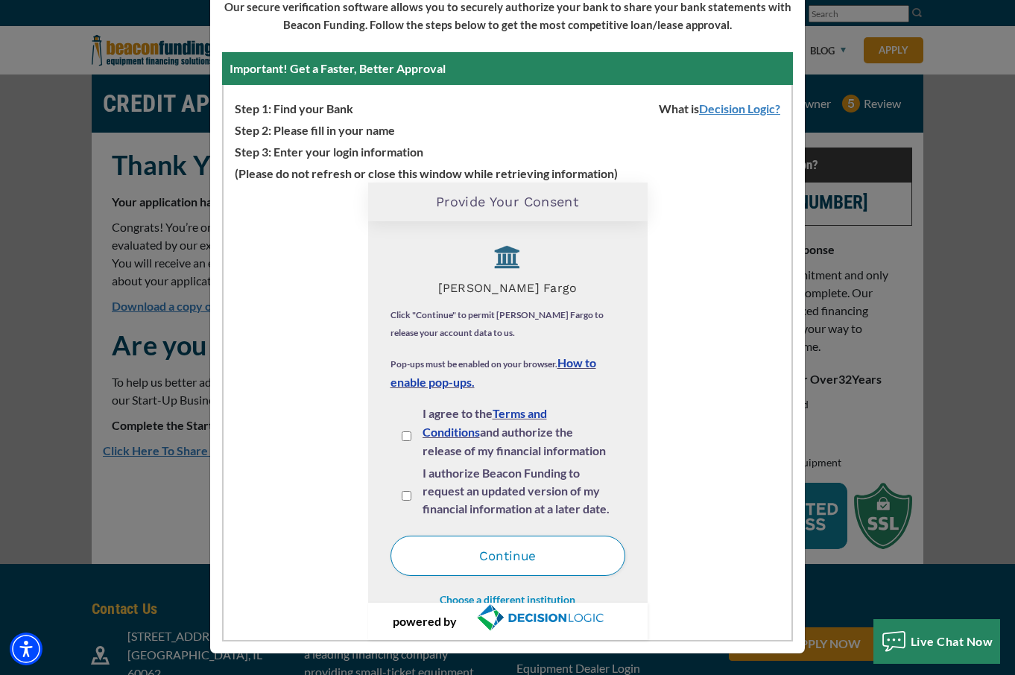
scroll to position [133, 0]
click at [542, 464] on label "I authorize Beacon Funding to request an updated version of my financial inform…" at bounding box center [519, 491] width 192 height 54
click at [412, 491] on input "I authorize Beacon Funding to request an updated version of my financial inform…" at bounding box center [407, 496] width 10 height 10
checkbox input "true"
click at [540, 438] on span "I agree to the Terms and Conditions and authorize the release of my financial i…" at bounding box center [514, 449] width 183 height 87
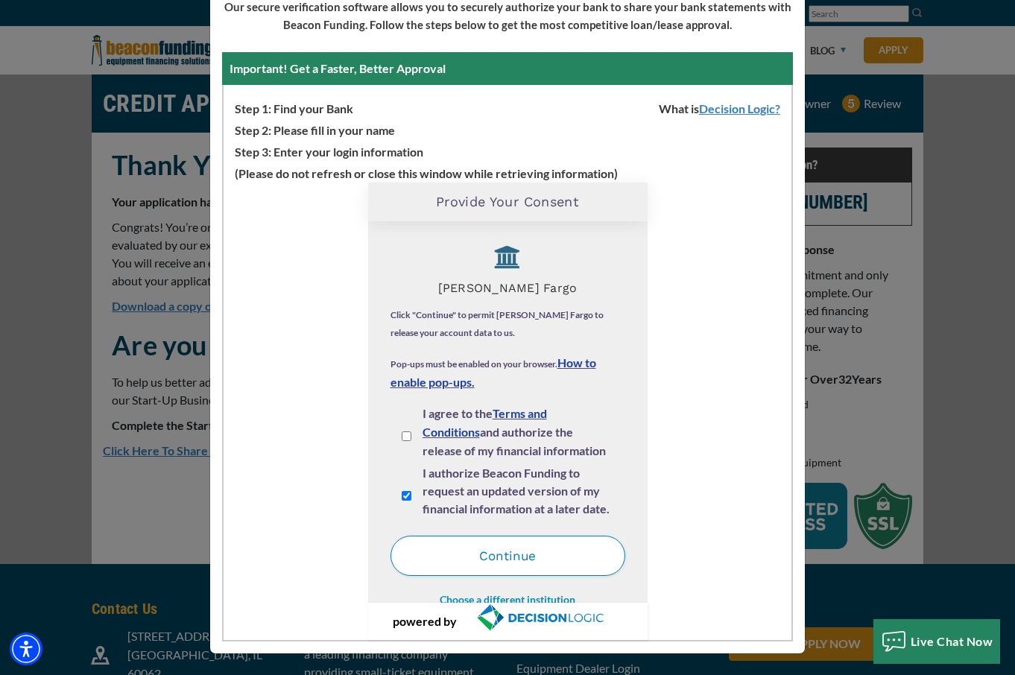
click at [412, 438] on input "I agree to the Terms and Conditions and authorize the release of my financial i…" at bounding box center [407, 437] width 10 height 10
checkbox input "true"
click at [500, 561] on button "Continue" at bounding box center [508, 556] width 235 height 40
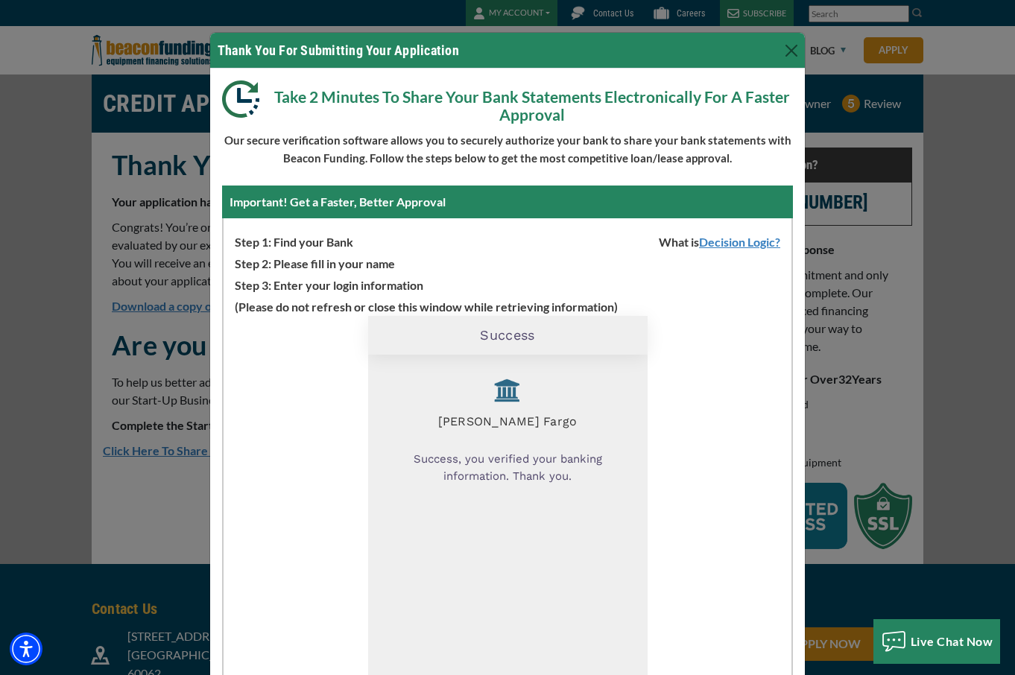
scroll to position [0, 0]
click at [790, 44] on button "Close" at bounding box center [792, 51] width 24 height 24
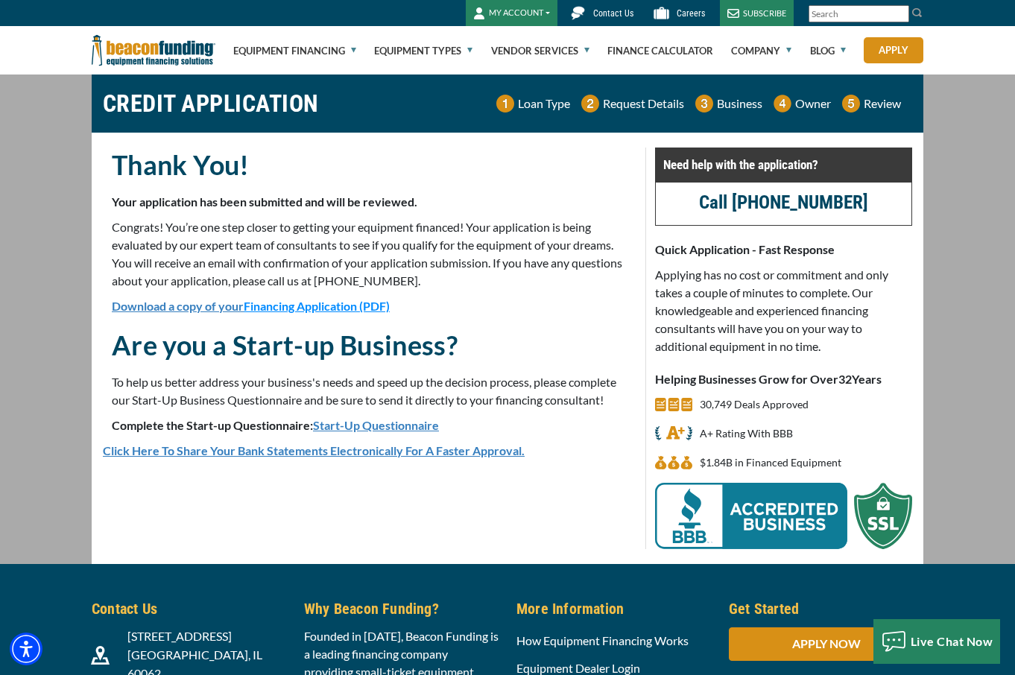
click at [977, 129] on main "CREDIT APPLICATION Loan Type Request Details Business Owner Review" at bounding box center [507, 320] width 1015 height 490
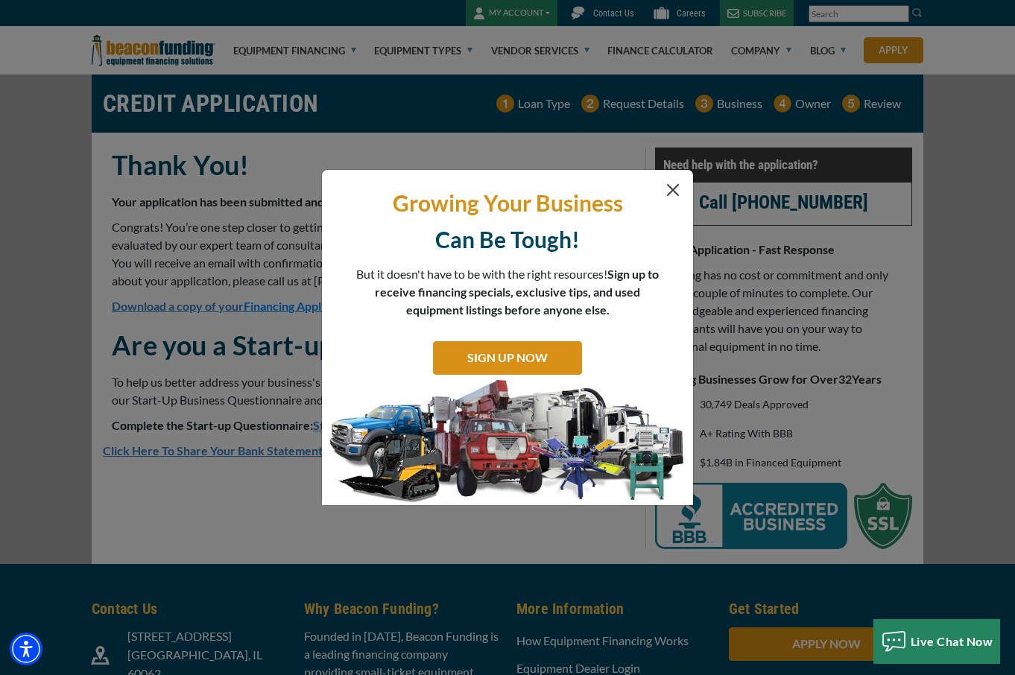
click at [676, 190] on button "Close" at bounding box center [673, 190] width 18 height 18
